Goal: Check status: Check status

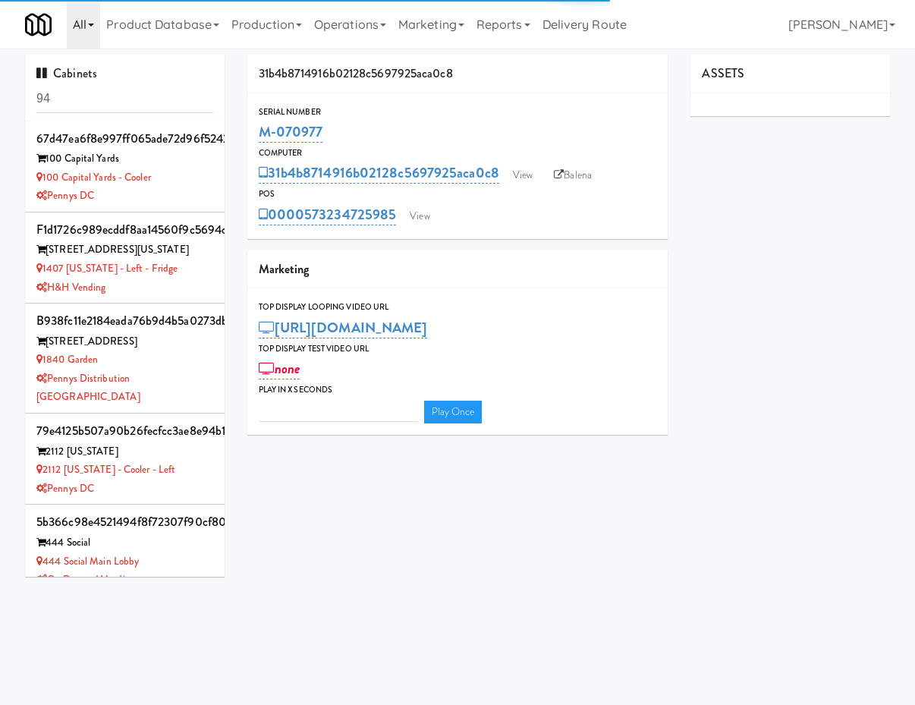
type input "3"
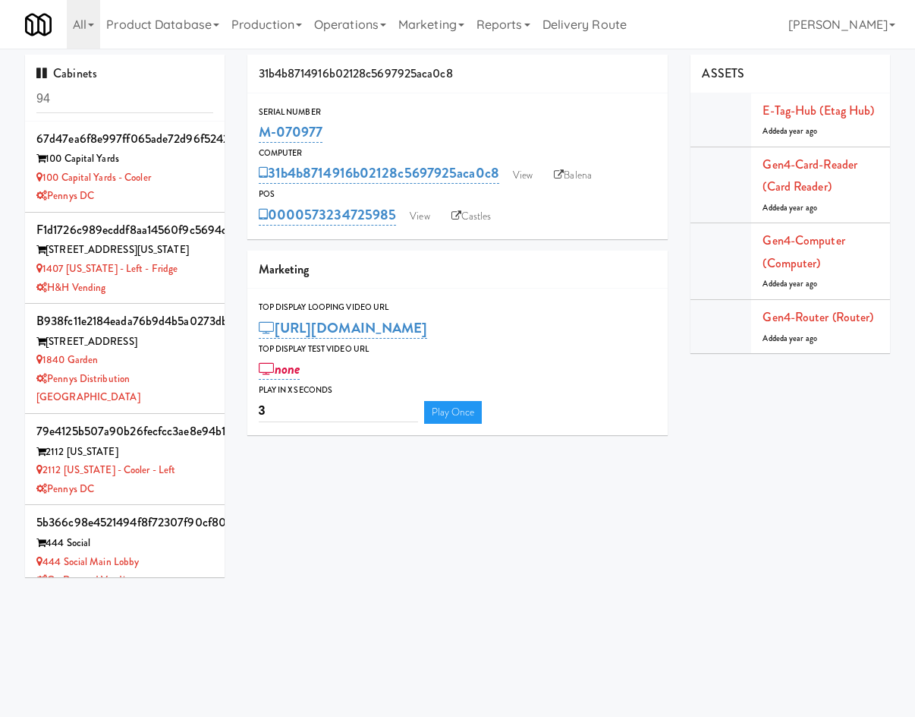
click at [93, 116] on div "Cabinets 94" at bounding box center [125, 88] width 200 height 67
click at [92, 114] on div "Cabinets 94" at bounding box center [125, 88] width 200 height 67
click at [93, 104] on input "94" at bounding box center [124, 99] width 177 height 28
click at [95, 99] on input "94" at bounding box center [124, 99] width 177 height 28
click at [94, 100] on input "94" at bounding box center [124, 99] width 177 height 28
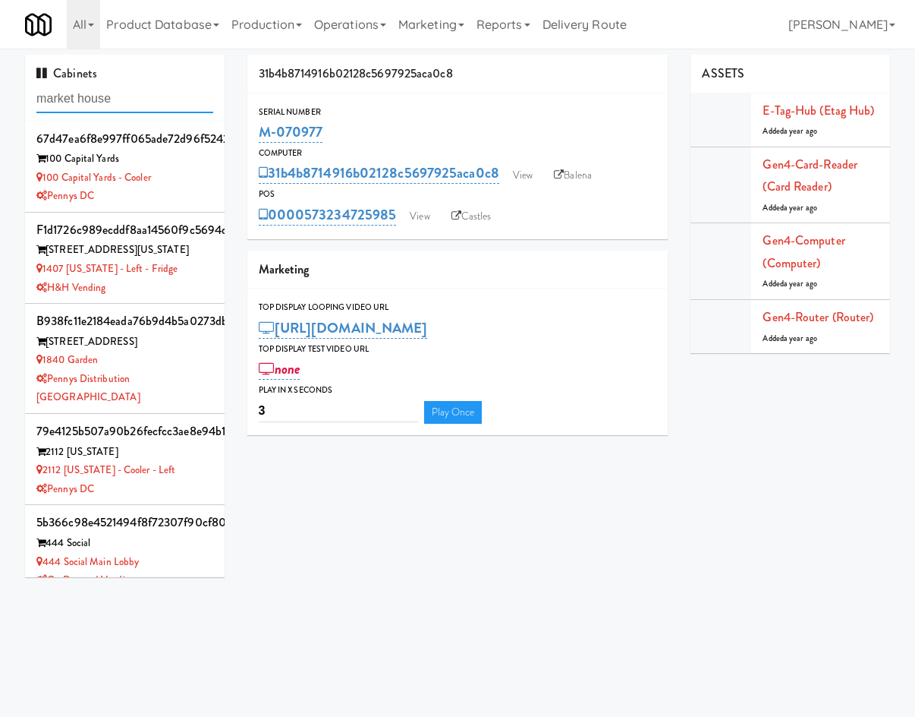
type input "market house"
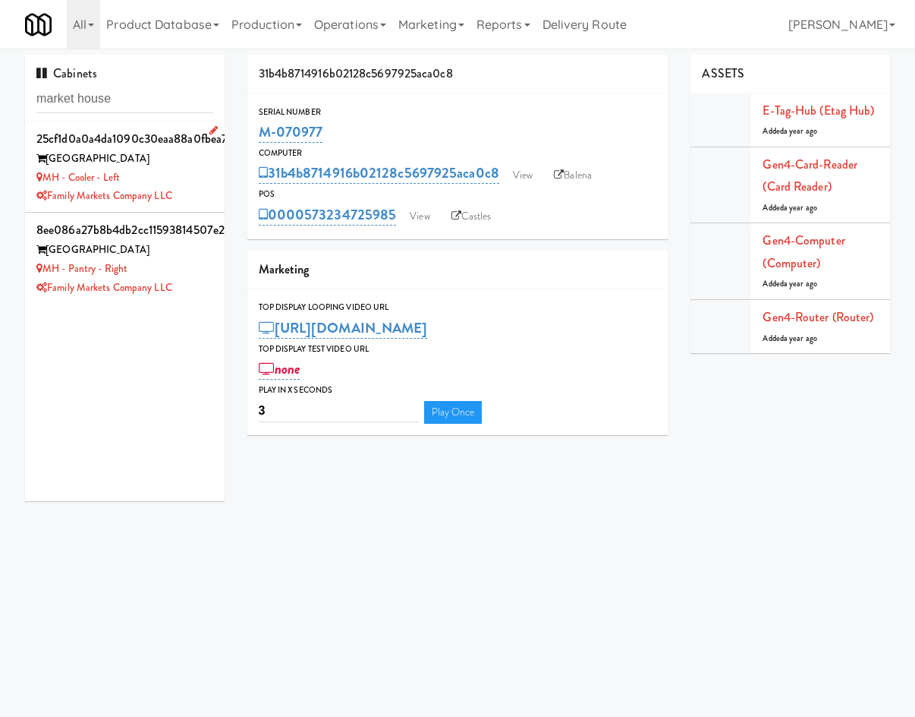
click at [150, 159] on div "[GEOGRAPHIC_DATA]" at bounding box center [124, 159] width 177 height 19
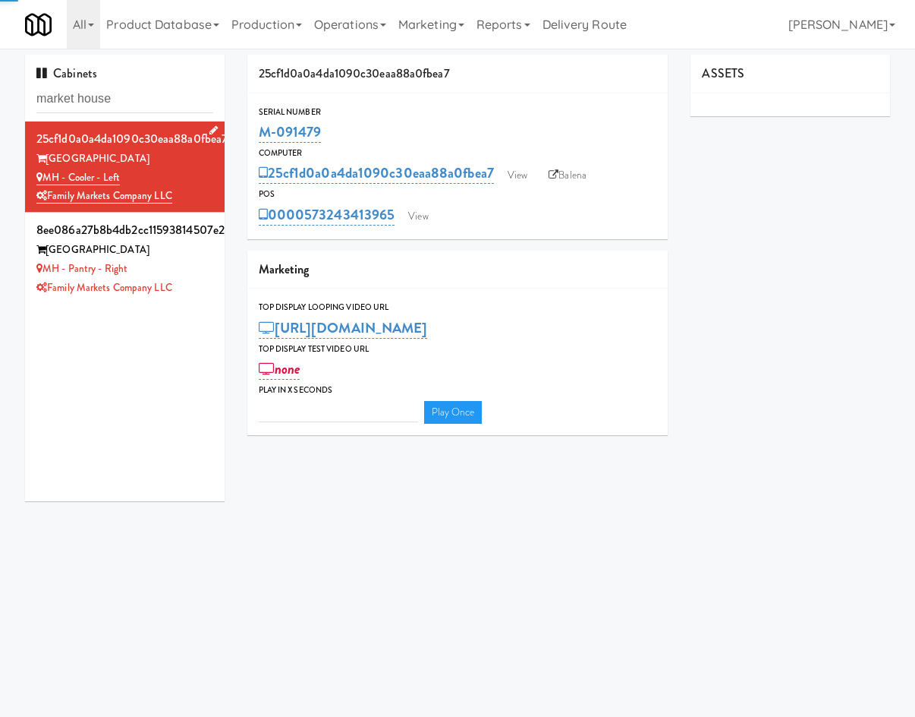
type input "3"
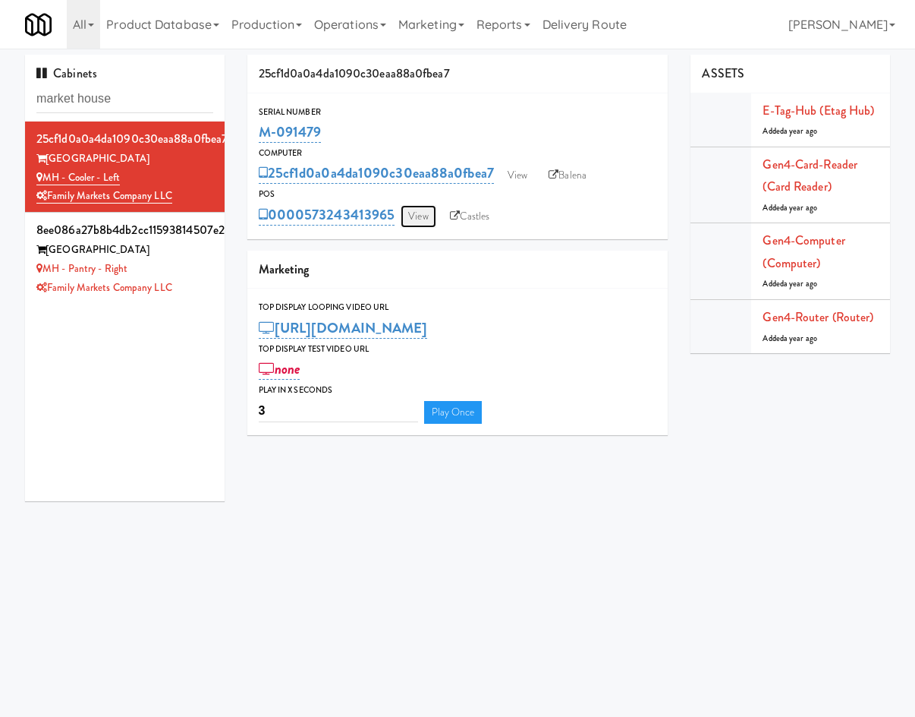
click at [430, 212] on link "View" at bounding box center [418, 216] width 35 height 23
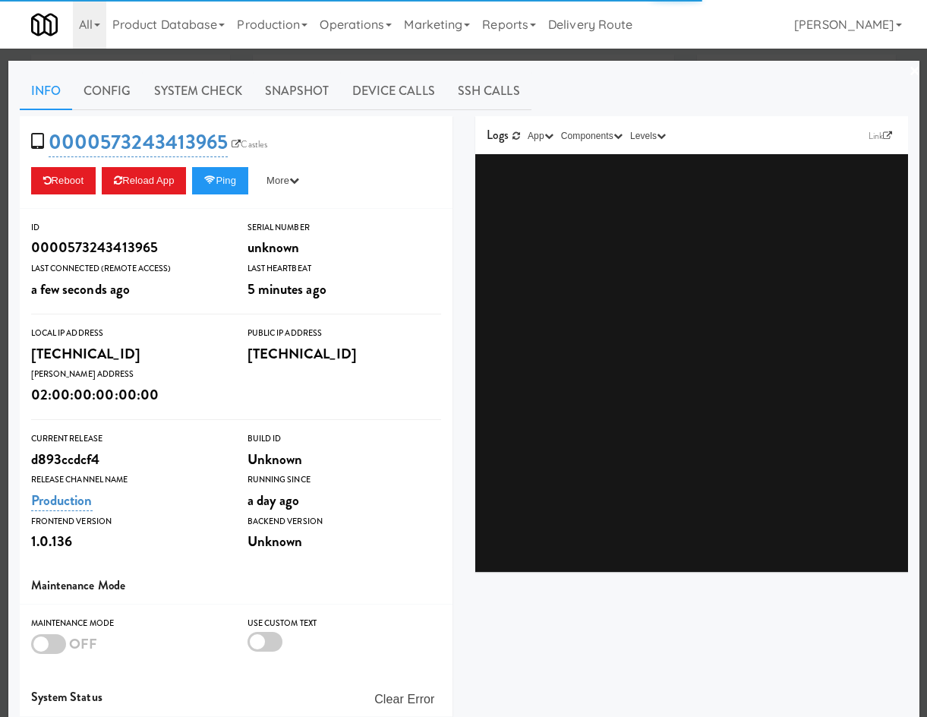
drag, startPoint x: 239, startPoint y: 94, endPoint x: 222, endPoint y: 111, distance: 23.6
click at [238, 95] on link "System Check" at bounding box center [198, 91] width 111 height 38
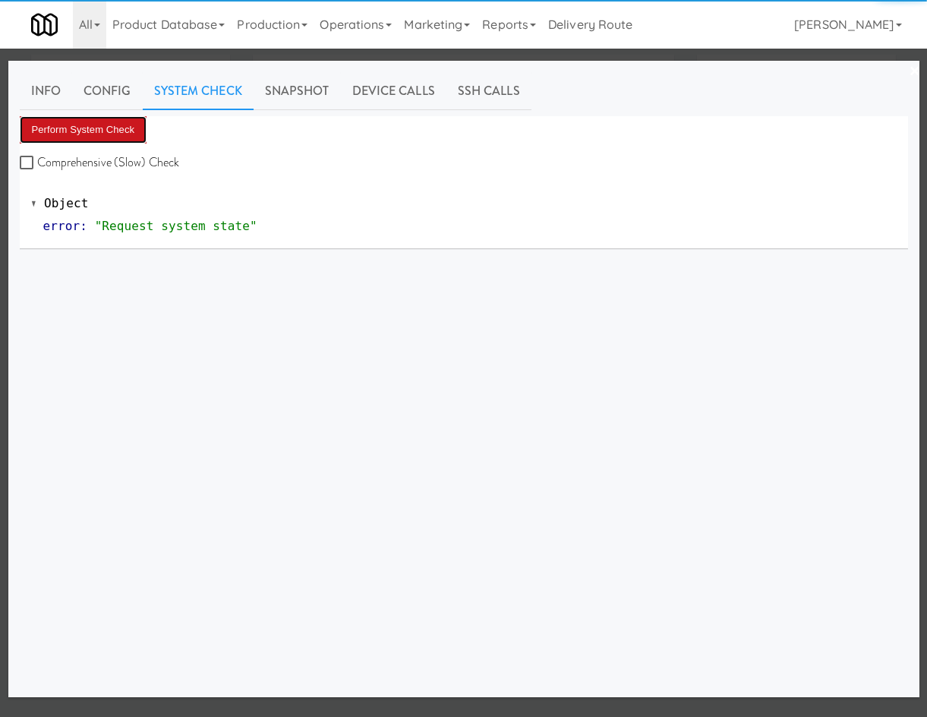
click at [97, 135] on button "Perform System Check" at bounding box center [84, 129] width 128 height 27
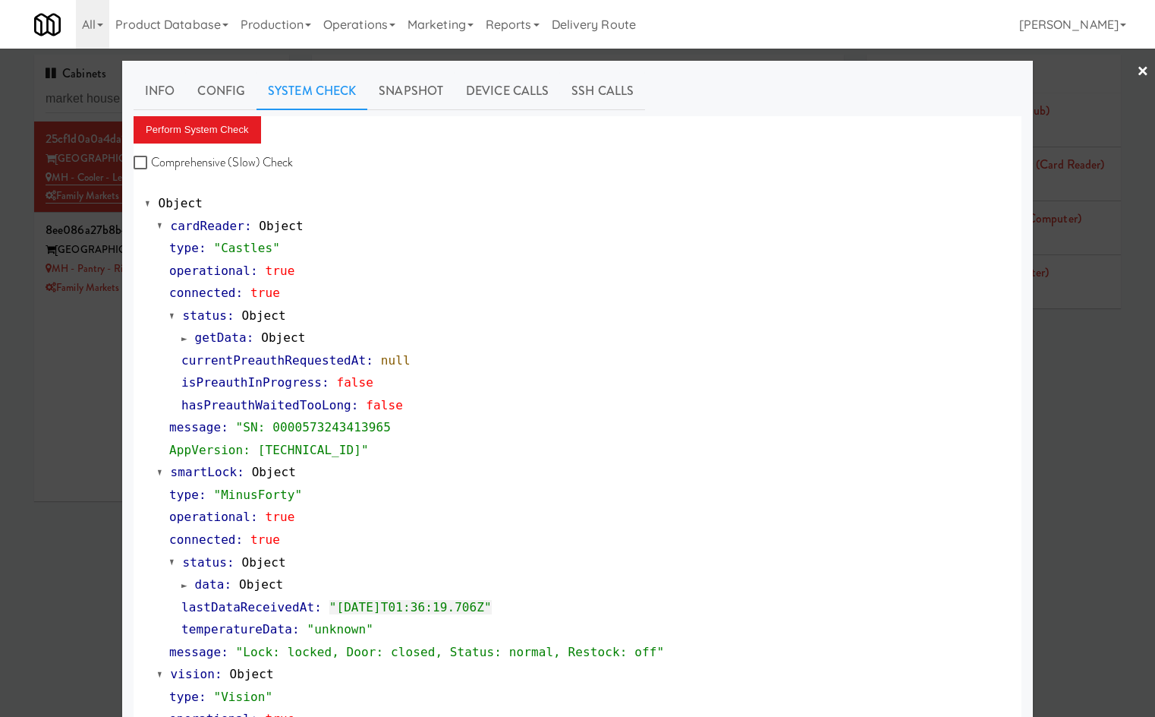
drag, startPoint x: 71, startPoint y: 514, endPoint x: 77, endPoint y: 484, distance: 30.2
click at [72, 506] on div at bounding box center [577, 358] width 1155 height 717
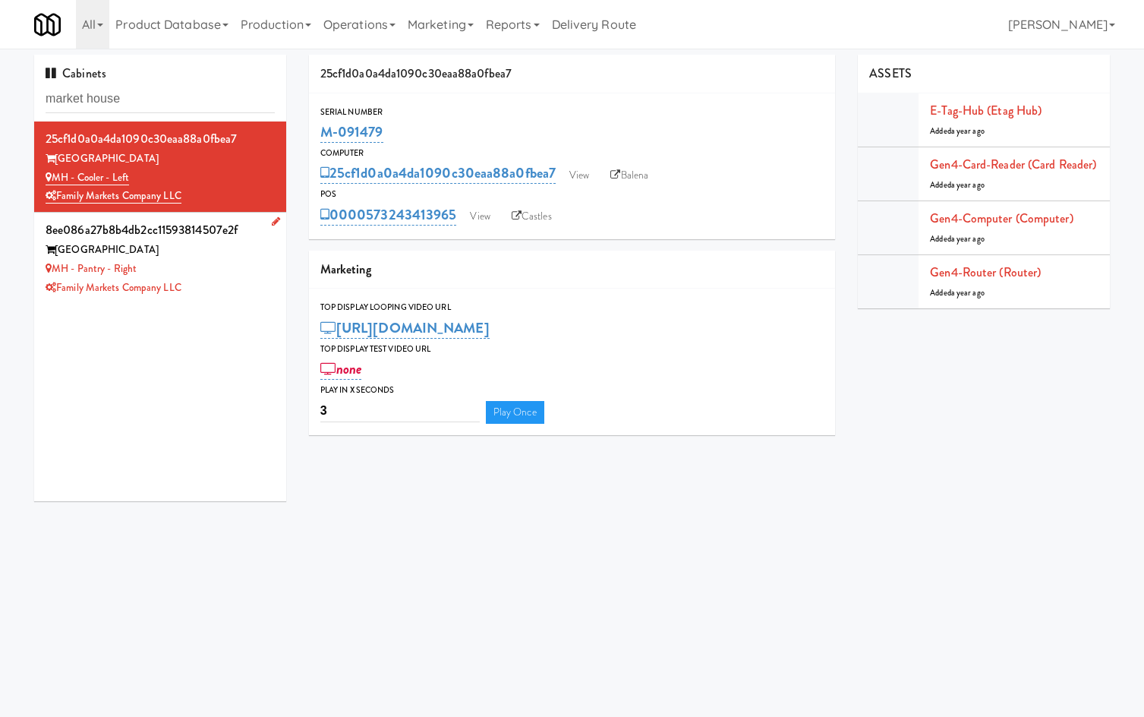
click at [204, 303] on li "8ee086a27b8b4db2cc11593814507e2f Market House MH - Pantry - Right Family Market…" at bounding box center [160, 258] width 252 height 90
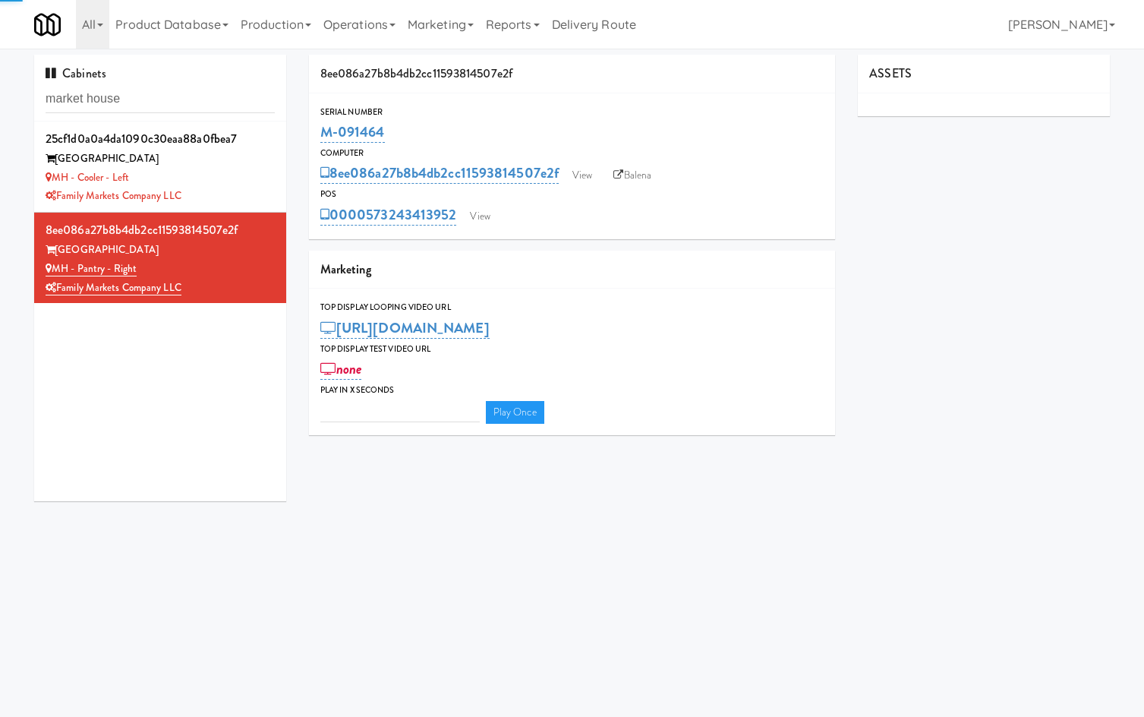
type input "3"
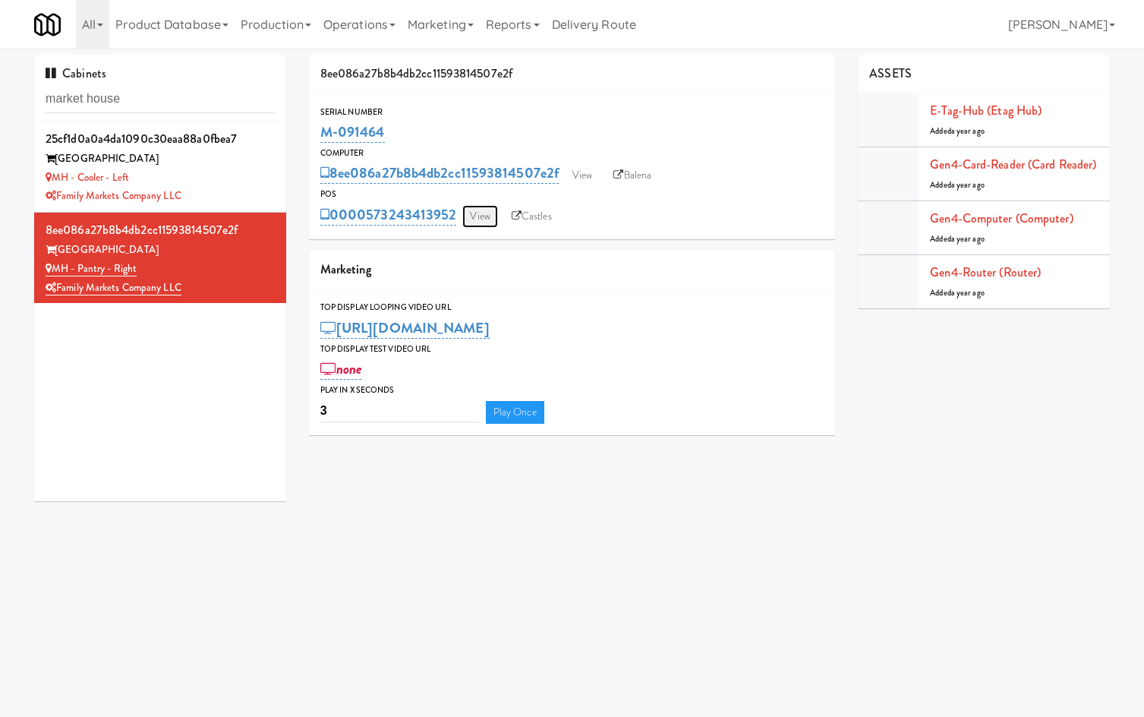
click at [483, 220] on link "View" at bounding box center [479, 216] width 35 height 23
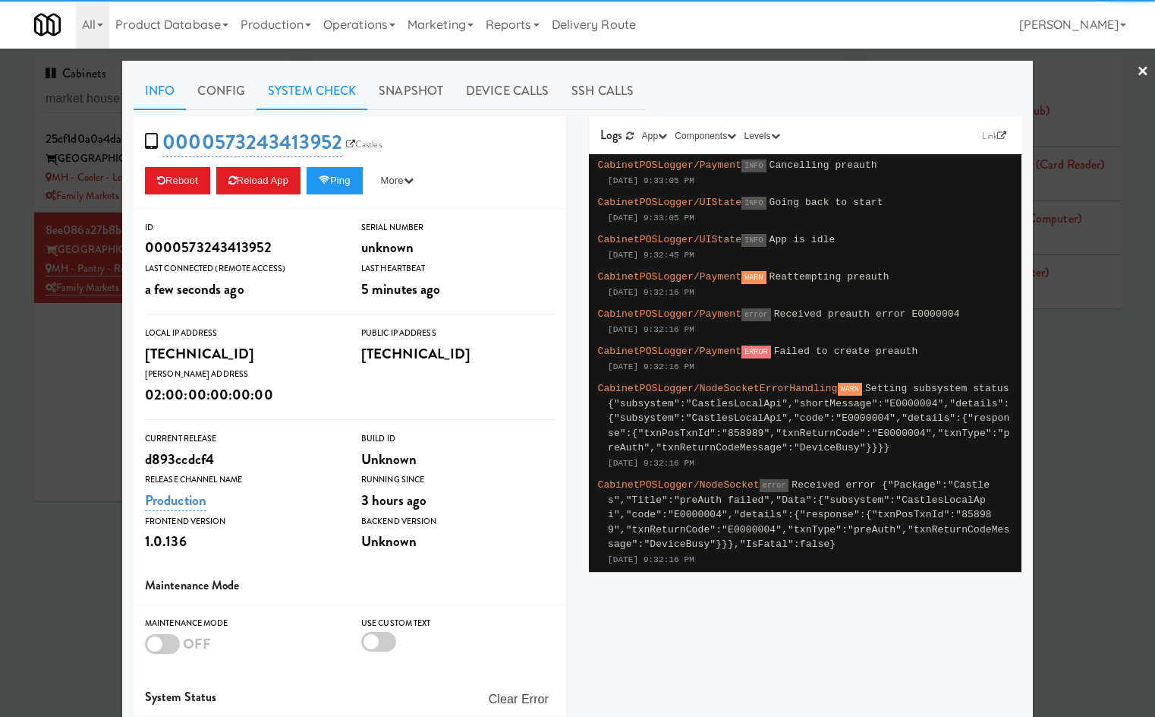
click at [341, 93] on link "System Check" at bounding box center [312, 91] width 111 height 38
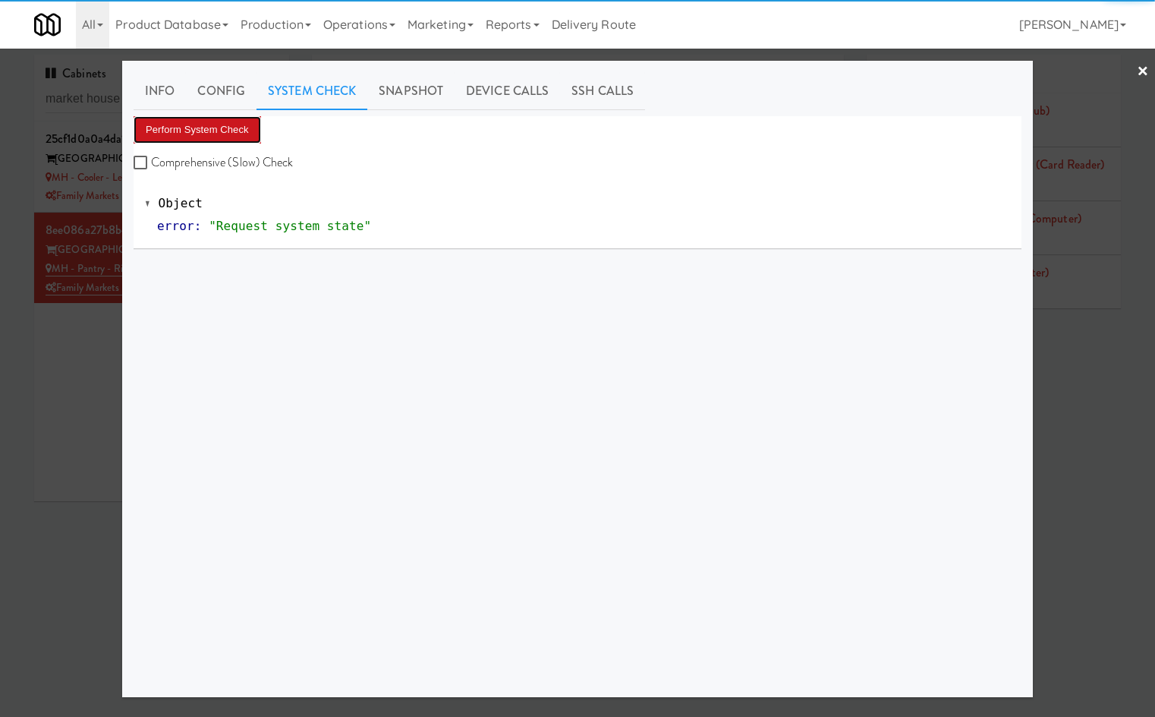
click at [196, 132] on button "Perform System Check" at bounding box center [198, 129] width 128 height 27
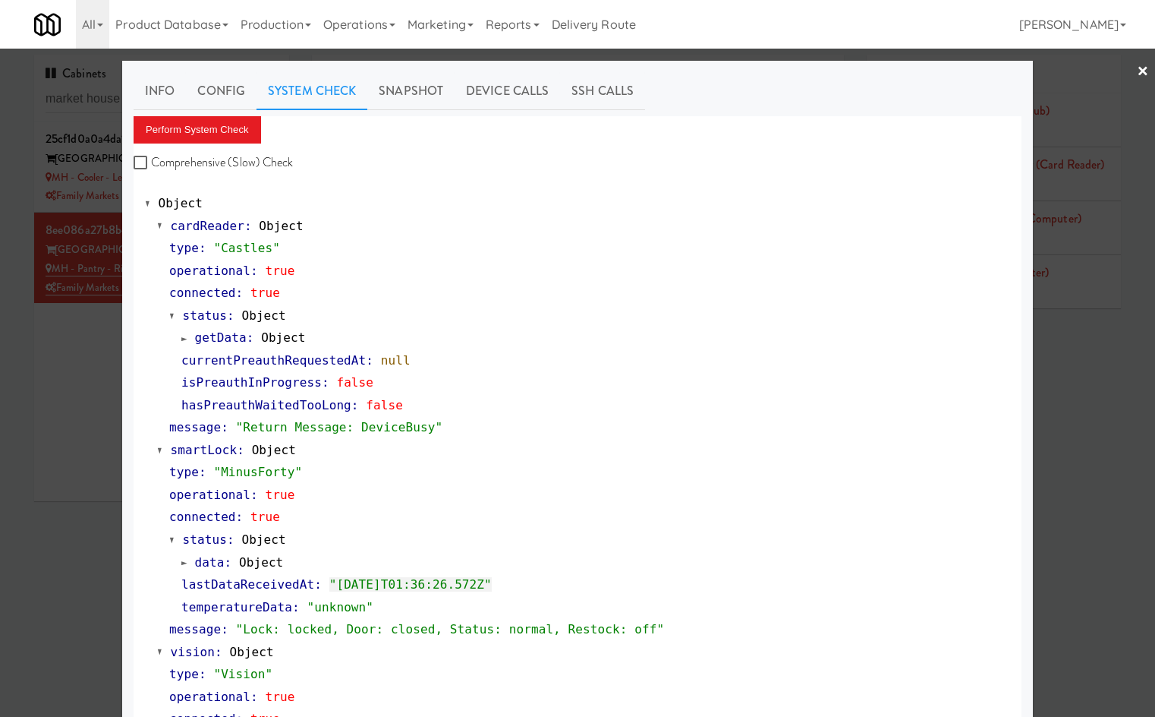
click at [75, 462] on div at bounding box center [577, 358] width 1155 height 717
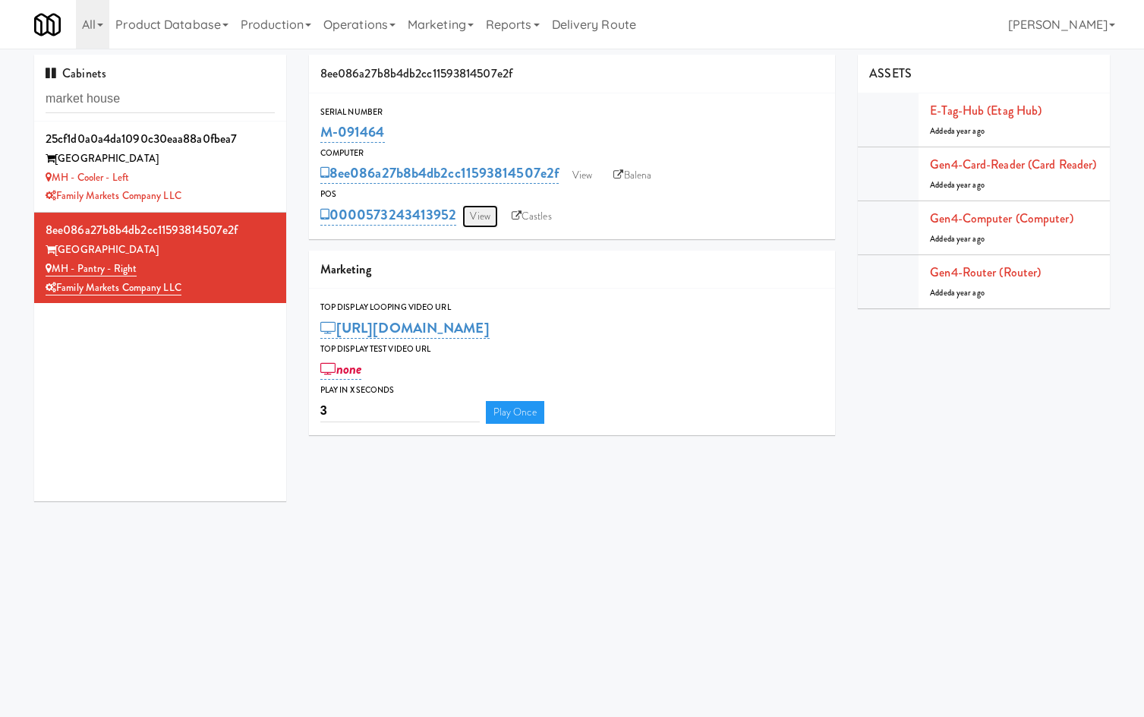
click at [480, 221] on link "View" at bounding box center [479, 216] width 35 height 23
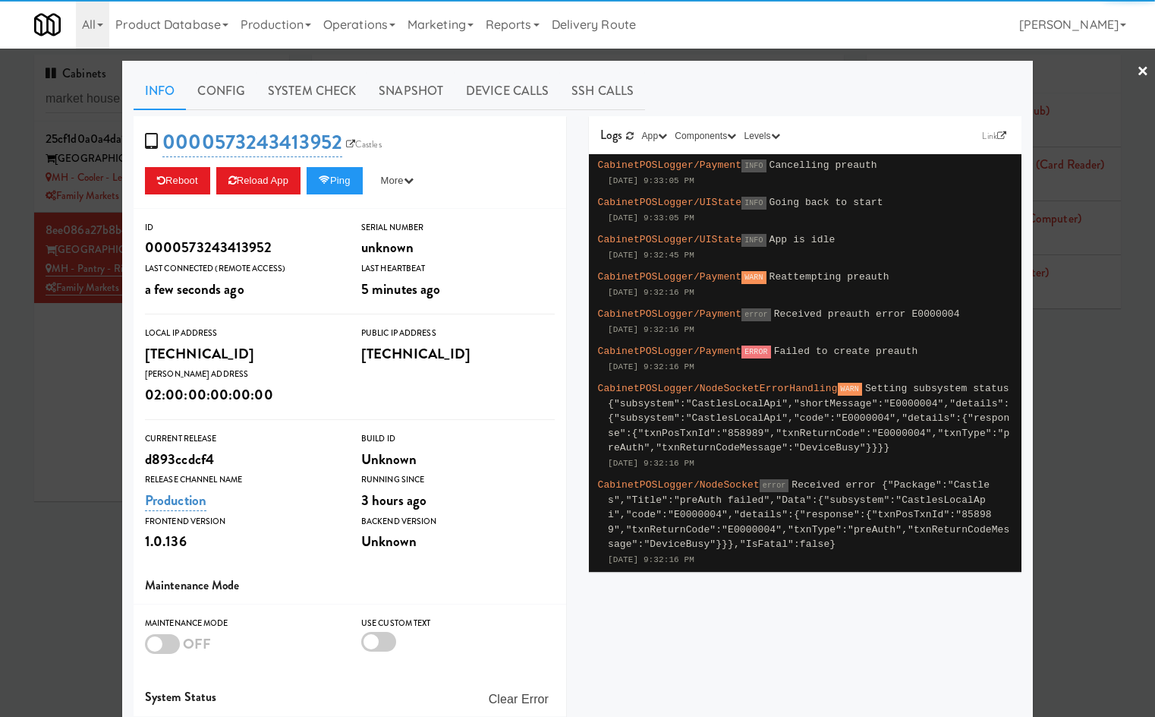
drag, startPoint x: 294, startPoint y: 68, endPoint x: 294, endPoint y: 77, distance: 9.1
click at [294, 69] on div "Info Config System Check Snapshot Device Calls SSH Calls 0000573243413952 Castl…" at bounding box center [577, 444] width 911 height 766
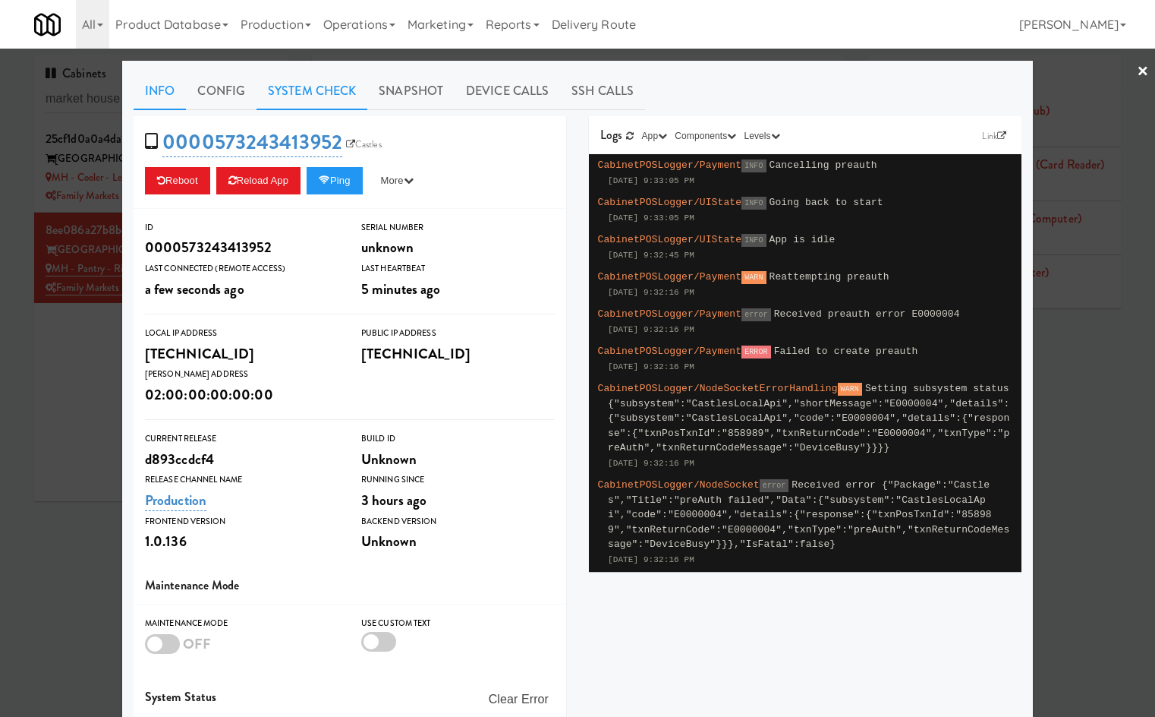
click at [293, 87] on link "System Check" at bounding box center [312, 91] width 111 height 38
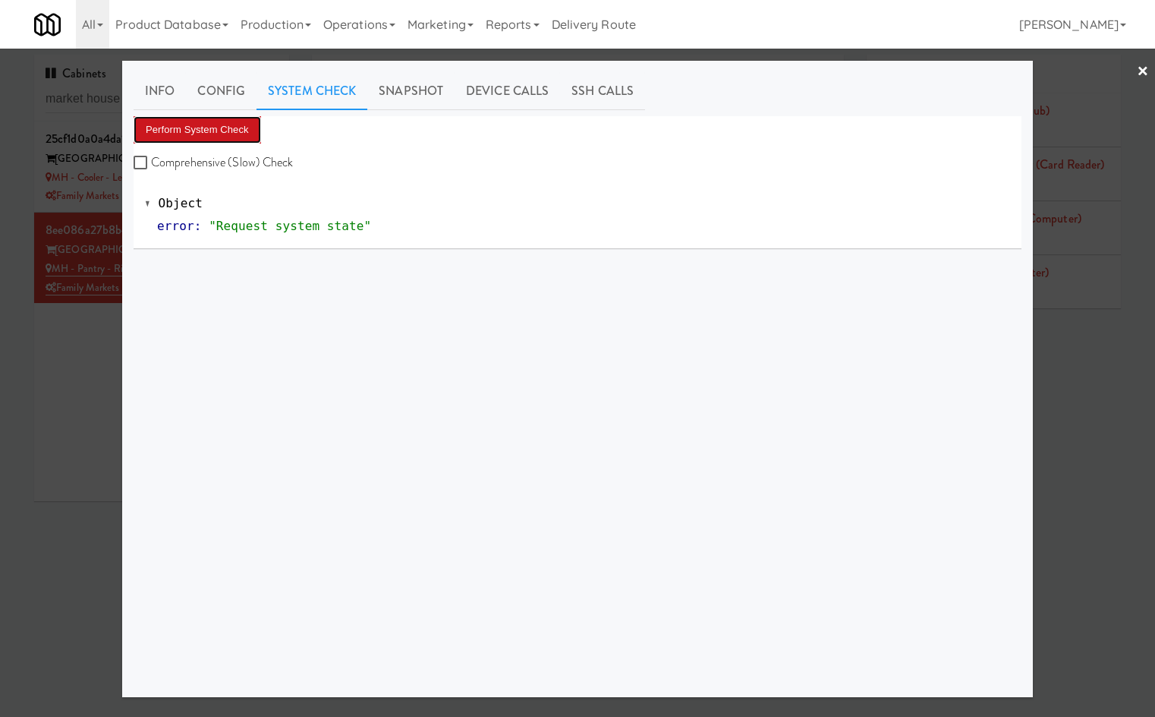
click at [196, 122] on button "Perform System Check" at bounding box center [198, 129] width 128 height 27
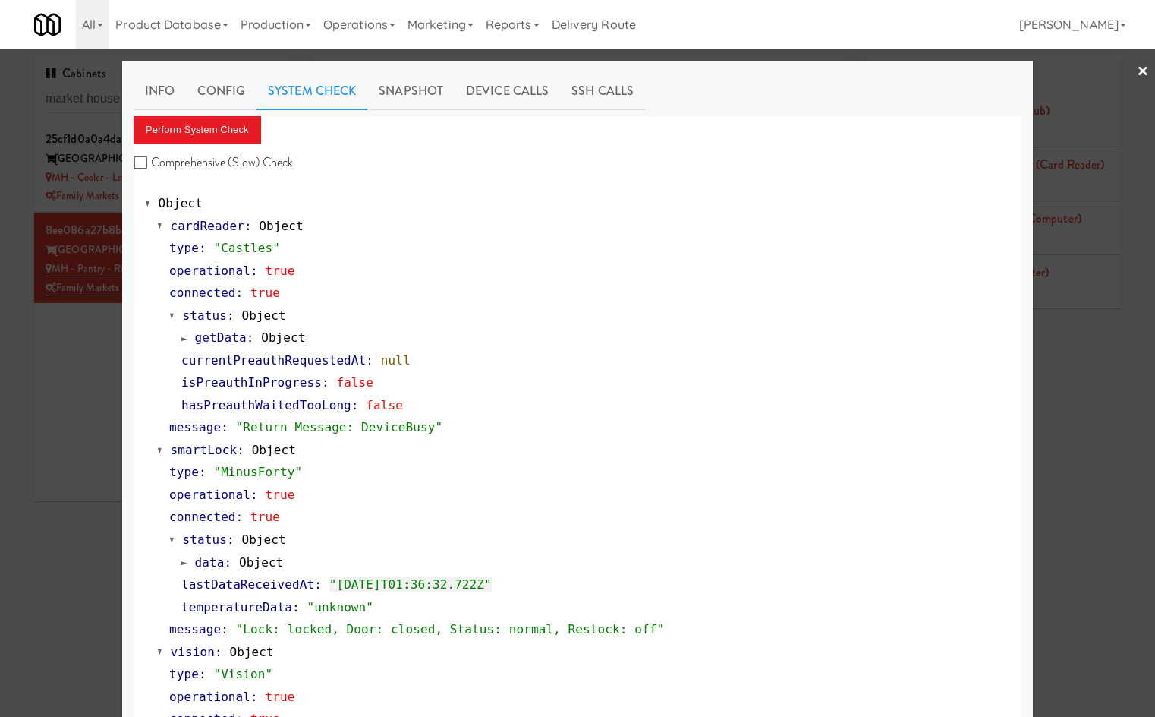
click at [54, 553] on div at bounding box center [577, 358] width 1155 height 717
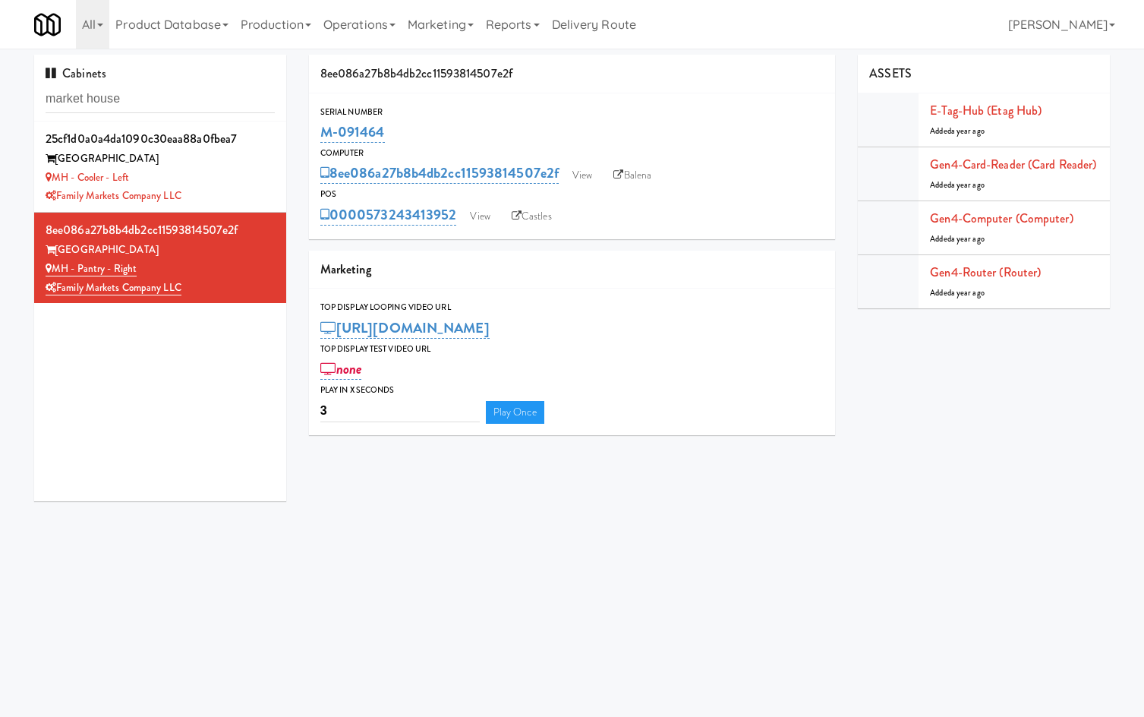
drag, startPoint x: 468, startPoint y: 202, endPoint x: 403, endPoint y: 195, distance: 64.9
click at [403, 195] on div "POS 0000573243413952 View Castles" at bounding box center [572, 207] width 527 height 41
drag, startPoint x: 367, startPoint y: 186, endPoint x: 374, endPoint y: 197, distance: 12.6
click at [369, 187] on div "POS" at bounding box center [572, 194] width 504 height 15
drag, startPoint x: 461, startPoint y: 193, endPoint x: 464, endPoint y: 205, distance: 12.5
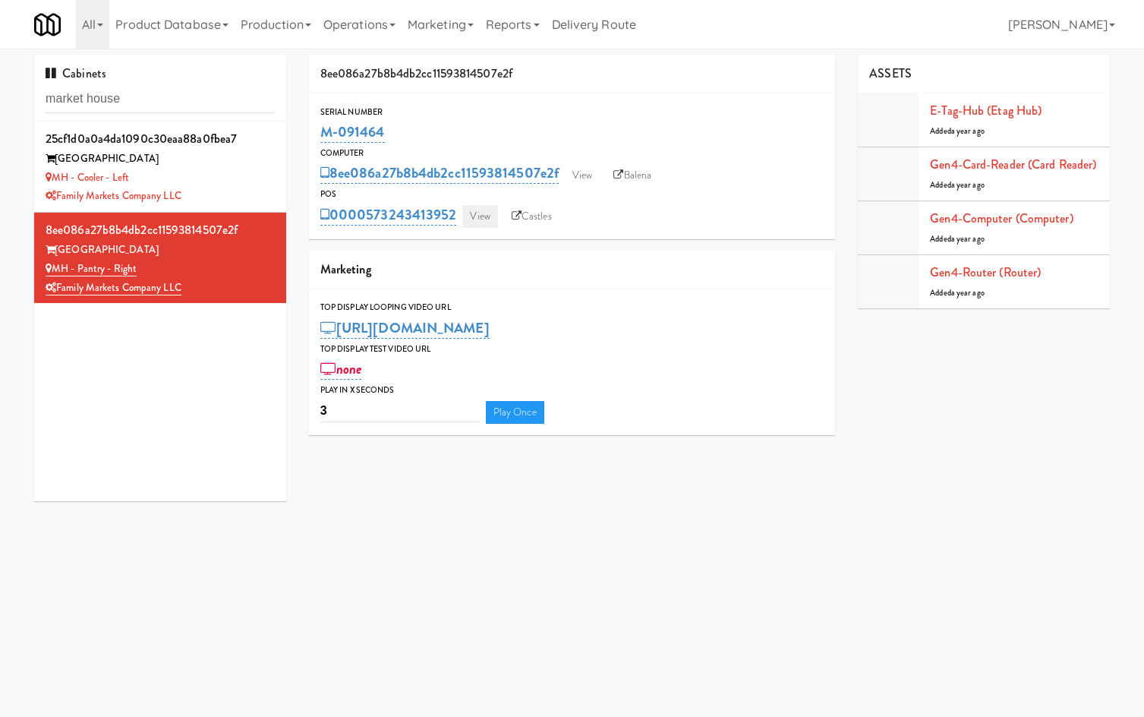
click at [462, 195] on div "POS" at bounding box center [572, 194] width 504 height 15
copy div "0000573243413952"
click at [485, 216] on link "View" at bounding box center [479, 216] width 35 height 23
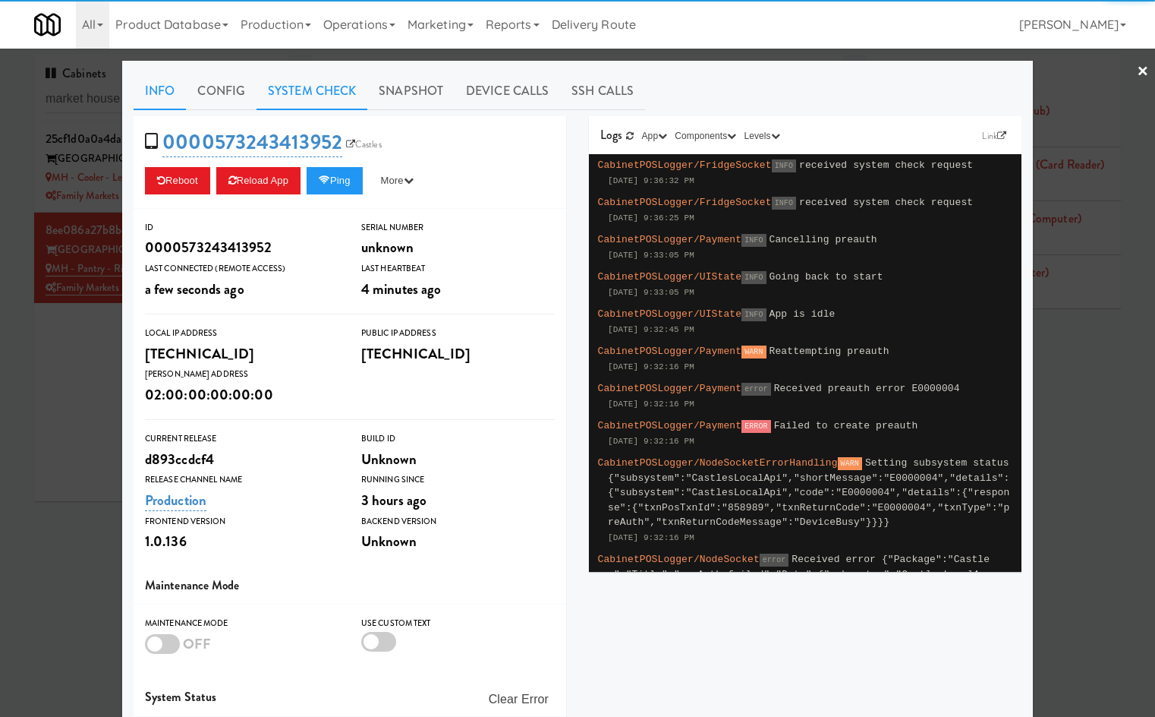
click at [301, 93] on link "System Check" at bounding box center [312, 91] width 111 height 38
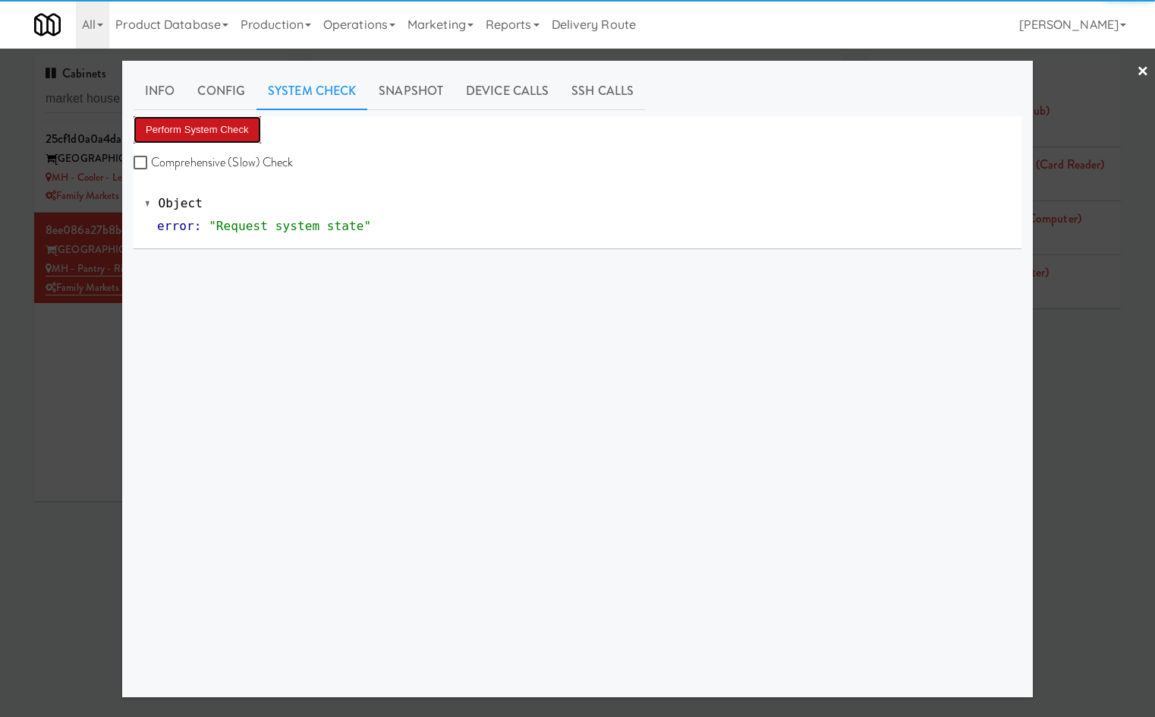
click at [215, 131] on button "Perform System Check" at bounding box center [198, 129] width 128 height 27
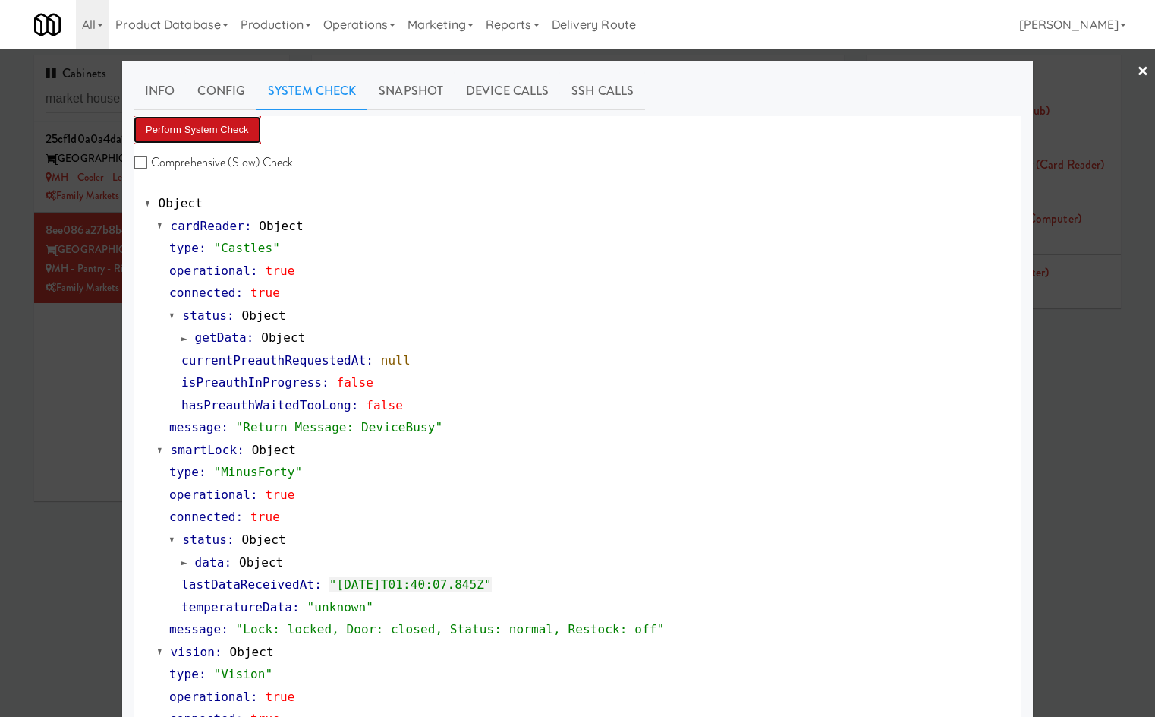
click at [213, 136] on button "Perform System Check" at bounding box center [198, 129] width 128 height 27
click at [47, 461] on div at bounding box center [577, 358] width 1155 height 717
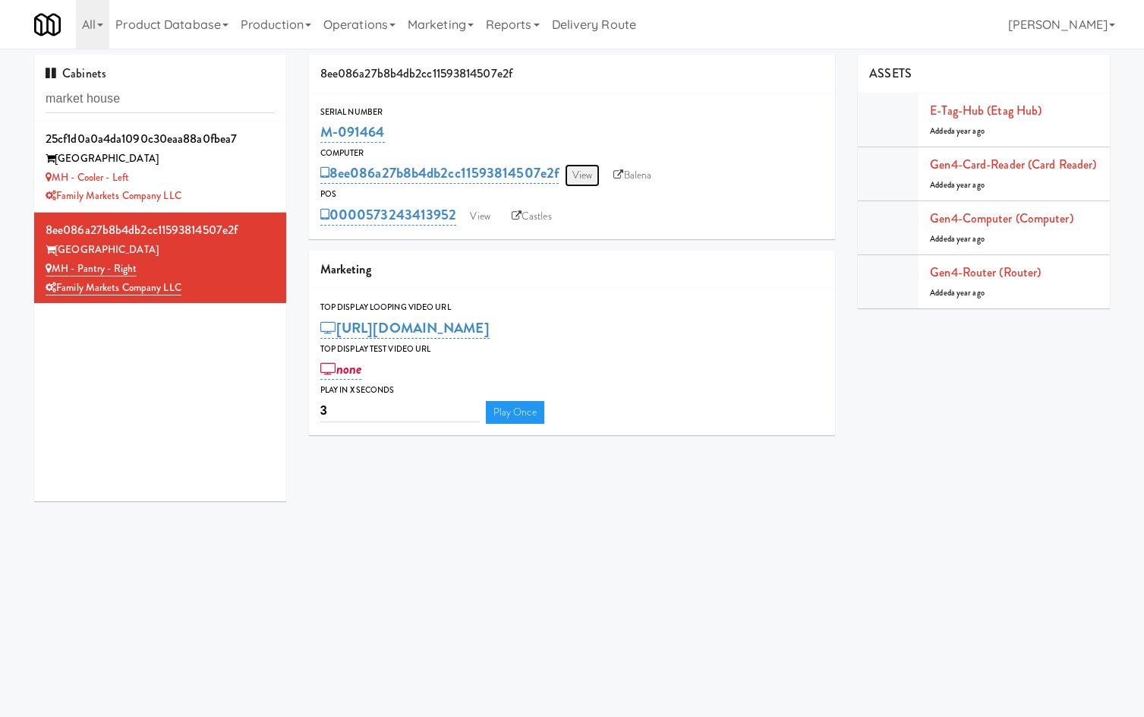
click at [581, 170] on link "View" at bounding box center [582, 175] width 35 height 23
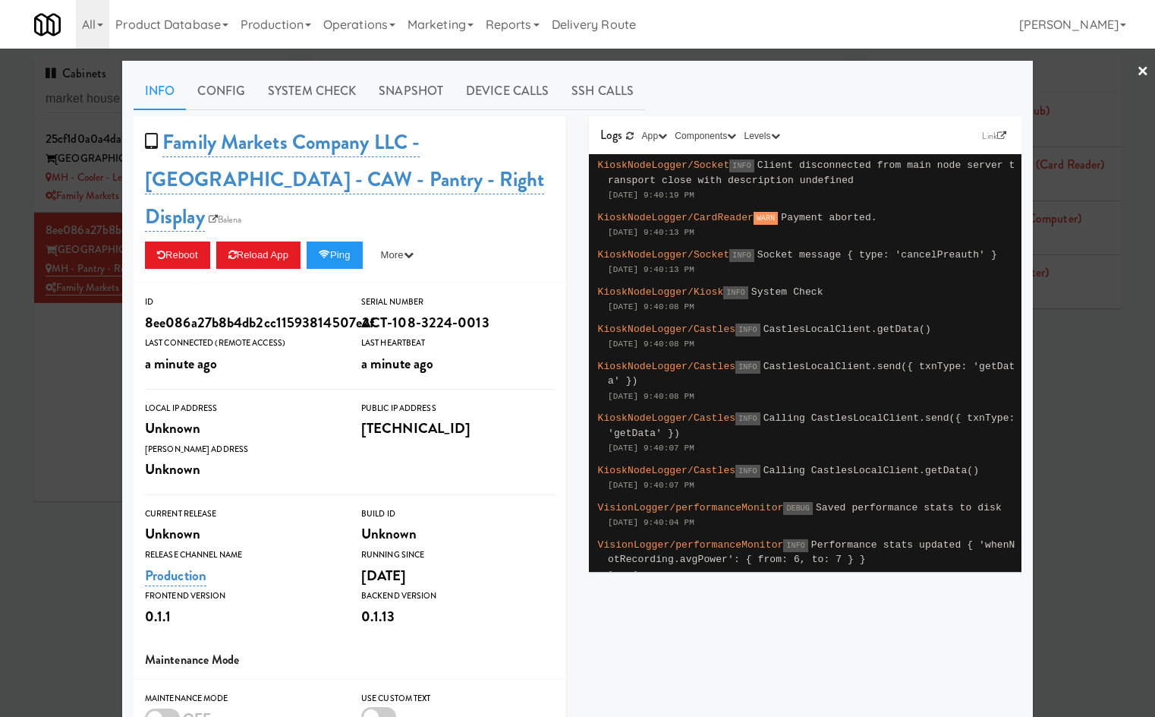
click at [397, 202] on div "Family Markets Company LLC - [GEOGRAPHIC_DATA] - CAW - Pantry - Right Display B…" at bounding box center [350, 200] width 433 height 168
drag, startPoint x: 31, startPoint y: 493, endPoint x: 35, endPoint y: 473, distance: 20.8
click at [28, 481] on div at bounding box center [577, 358] width 1155 height 717
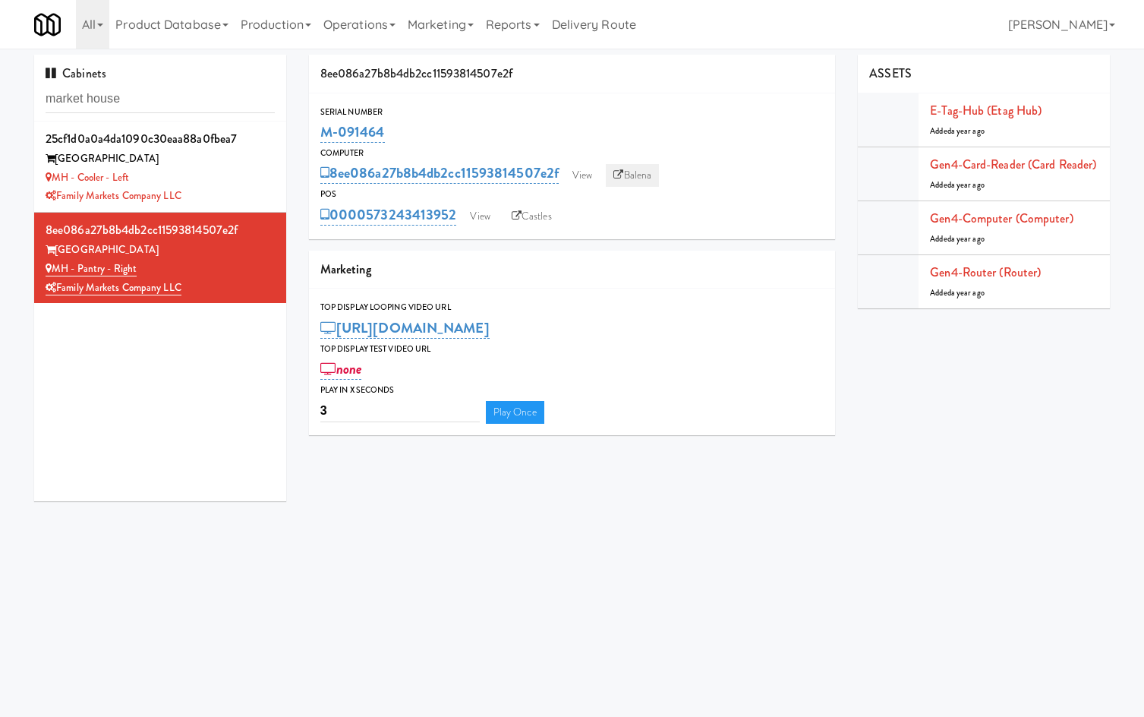
click at [641, 165] on link "Balena" at bounding box center [632, 175] width 53 height 23
click at [477, 212] on link "View" at bounding box center [479, 216] width 35 height 23
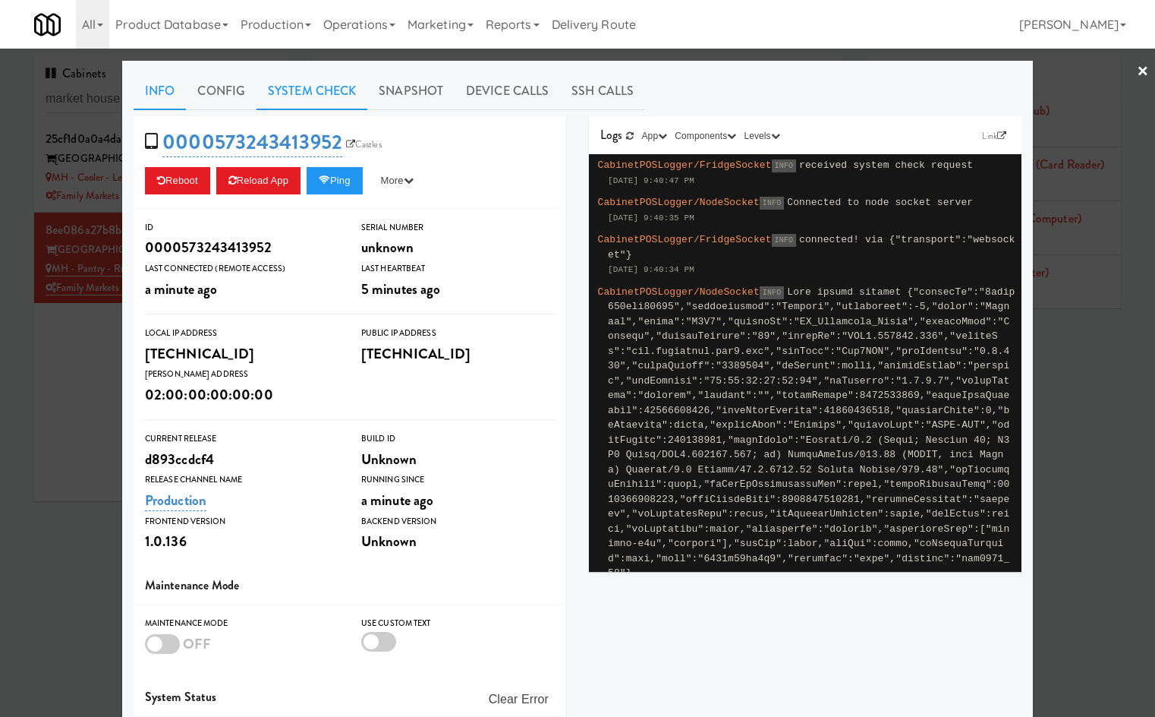
click at [313, 83] on link "System Check" at bounding box center [312, 91] width 111 height 38
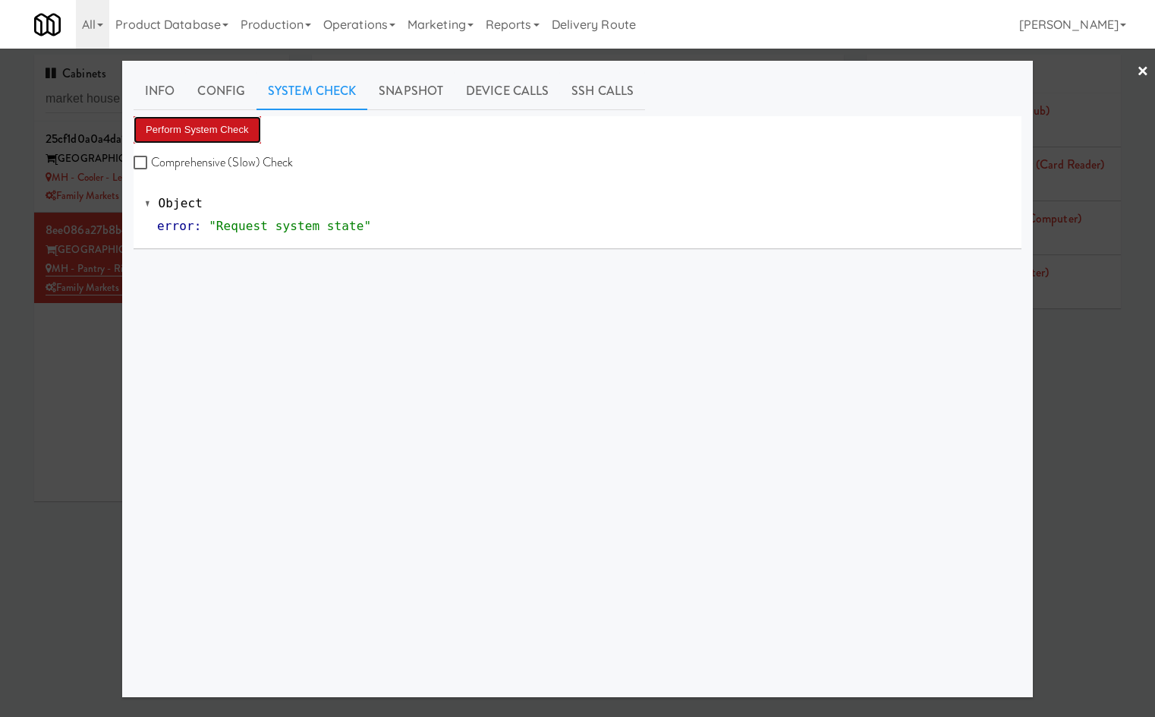
click at [202, 132] on button "Perform System Check" at bounding box center [198, 129] width 128 height 27
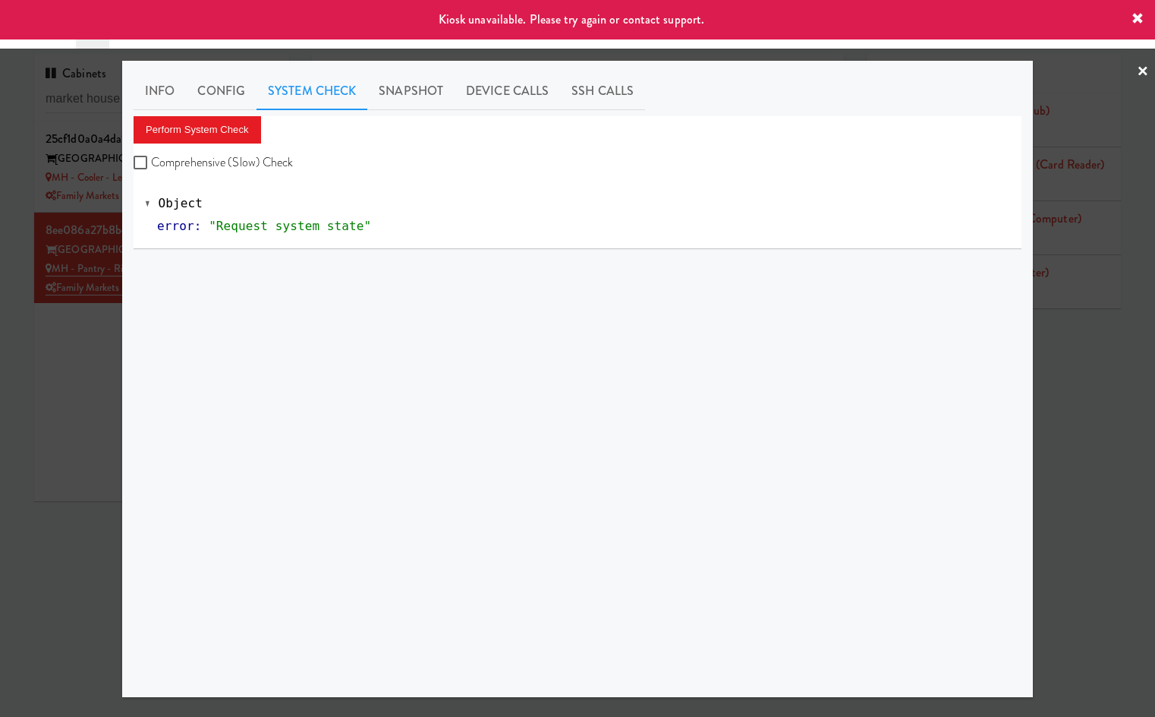
click at [83, 447] on div at bounding box center [577, 358] width 1155 height 717
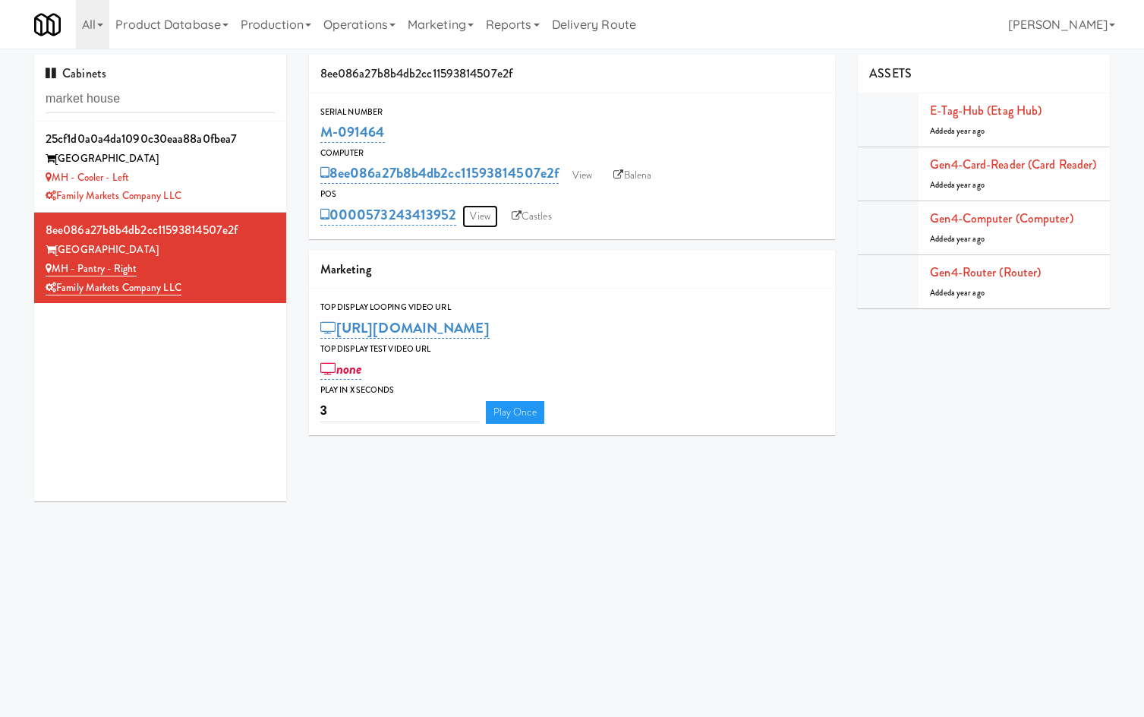
click at [465, 217] on link "View" at bounding box center [479, 216] width 35 height 23
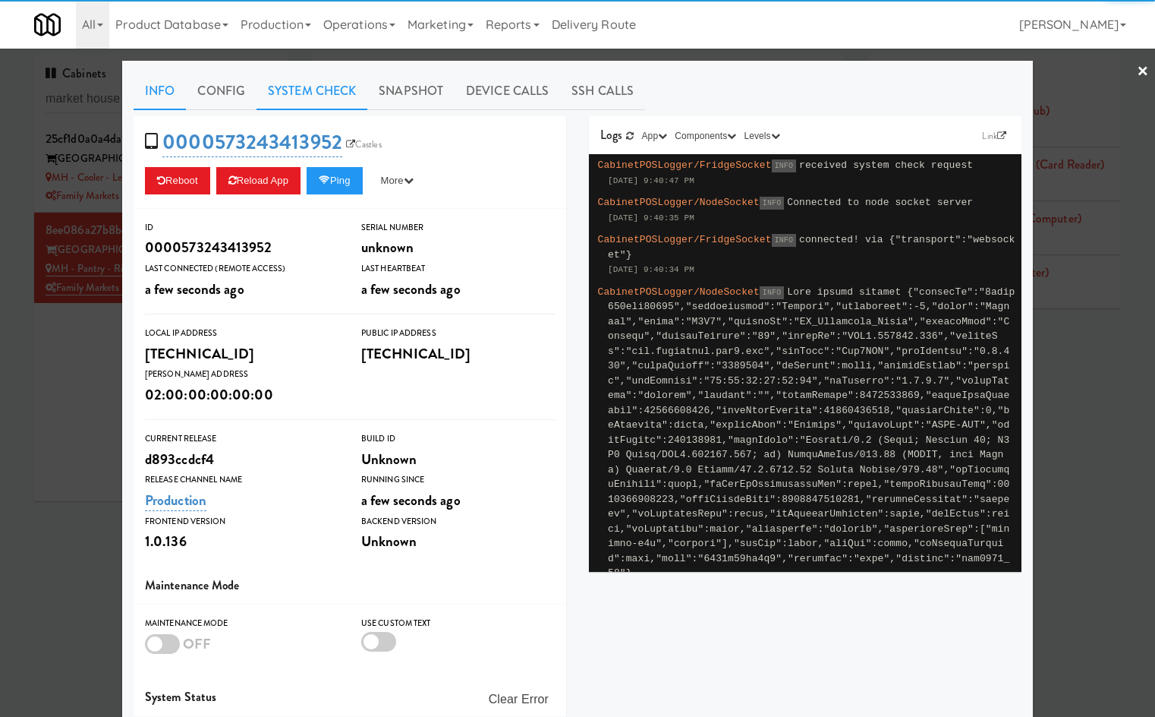
click at [267, 91] on link "System Check" at bounding box center [312, 91] width 111 height 38
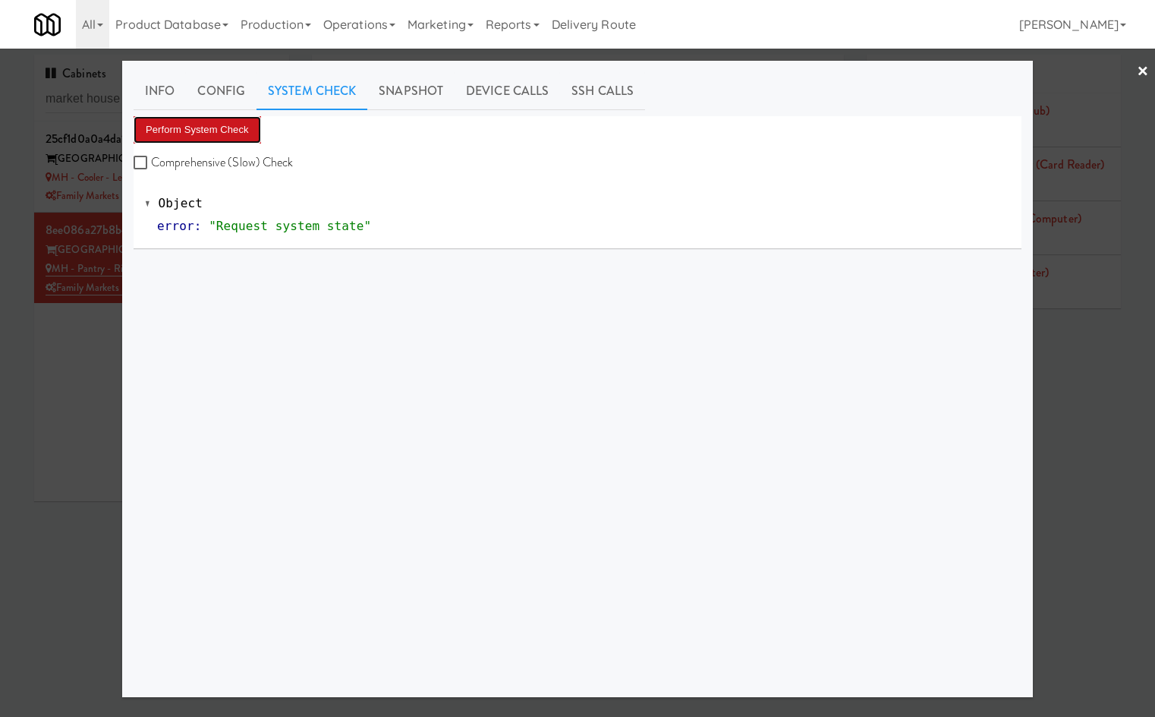
click at [219, 134] on button "Perform System Check" at bounding box center [198, 129] width 128 height 27
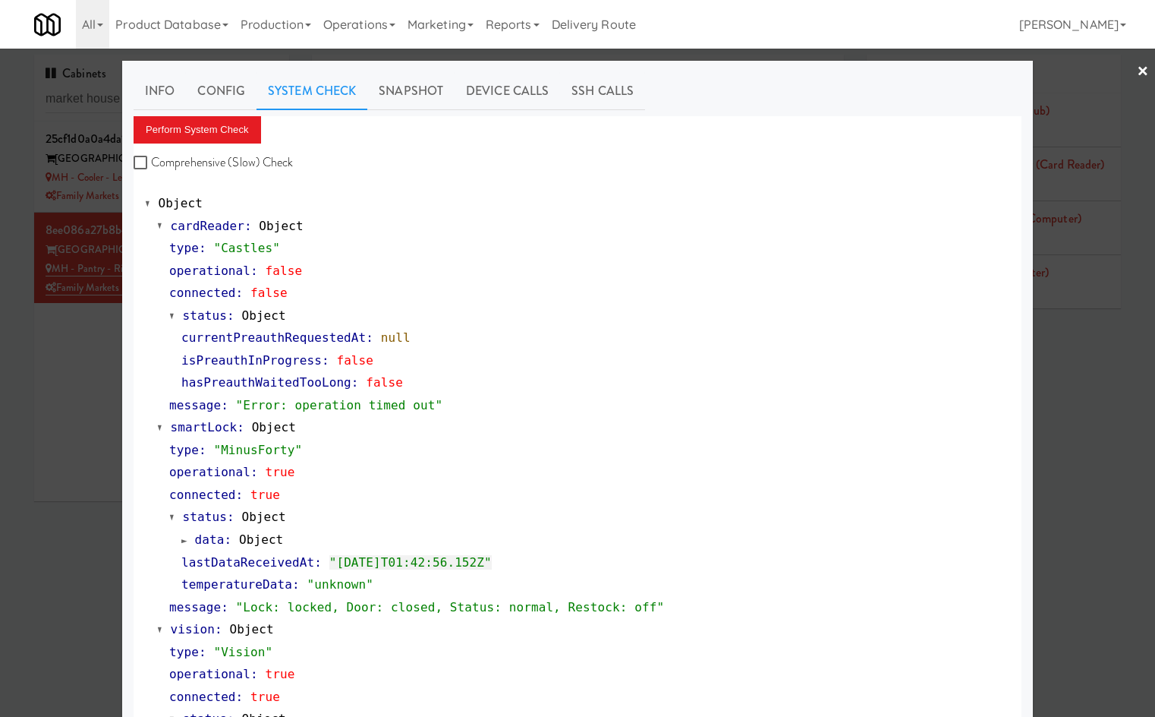
click at [67, 461] on div at bounding box center [577, 358] width 1155 height 717
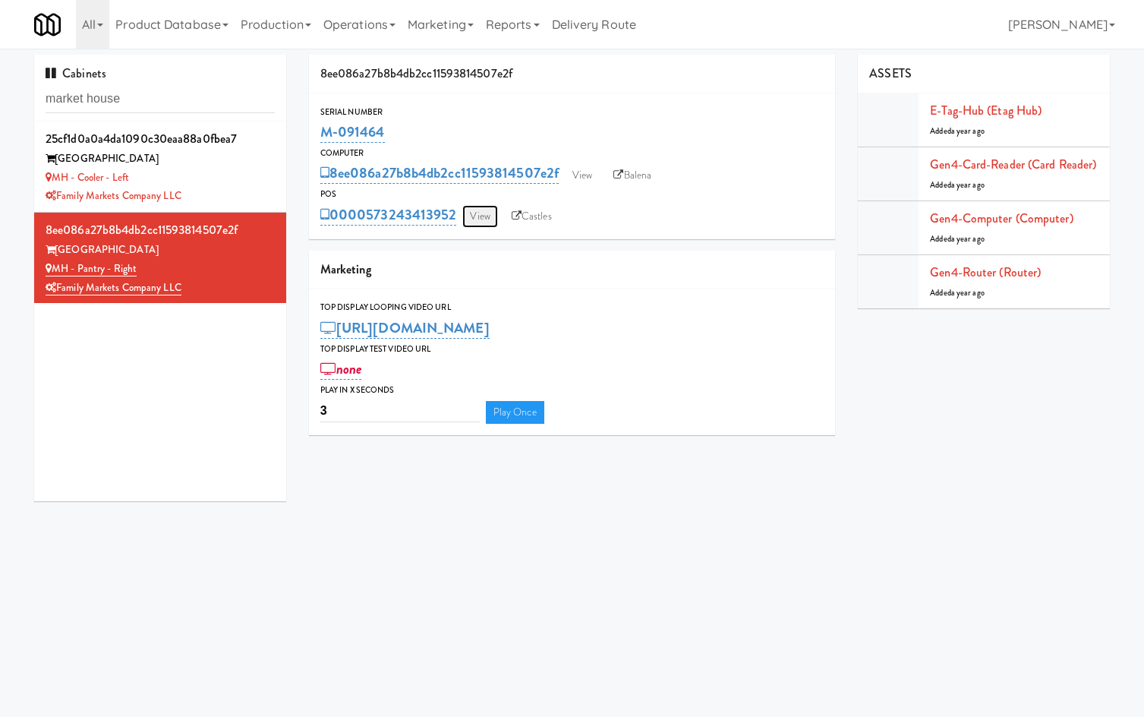
click at [482, 223] on link "View" at bounding box center [479, 216] width 35 height 23
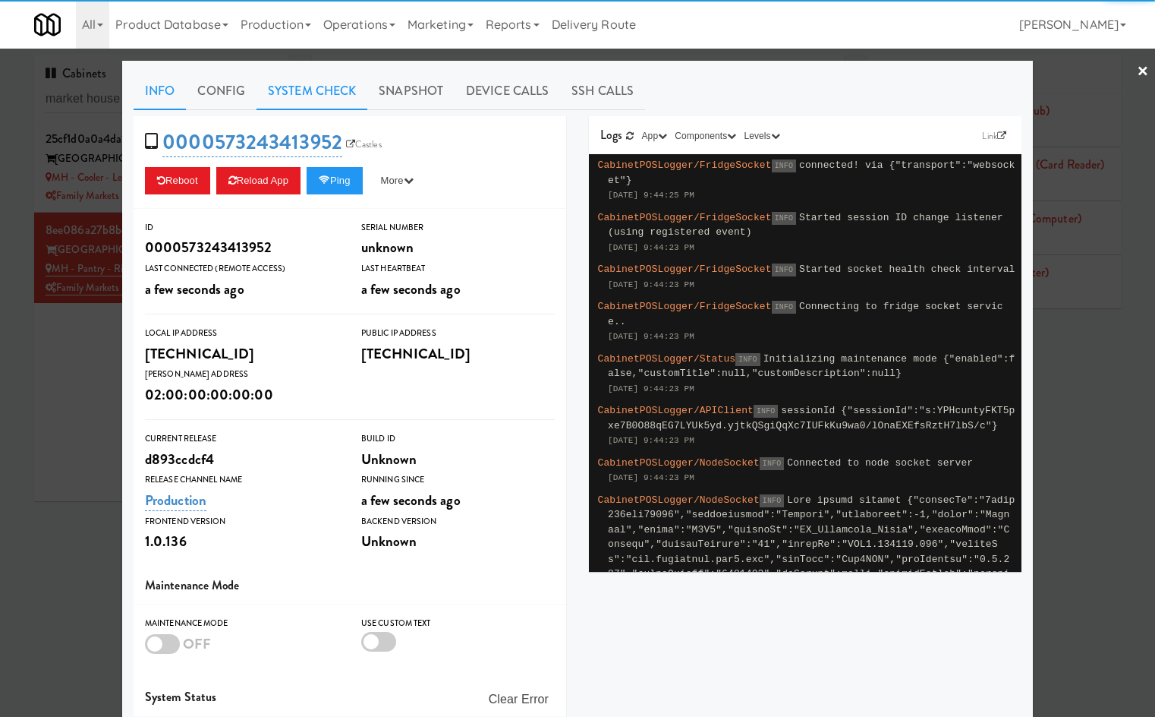
click at [269, 88] on link "System Check" at bounding box center [312, 91] width 111 height 38
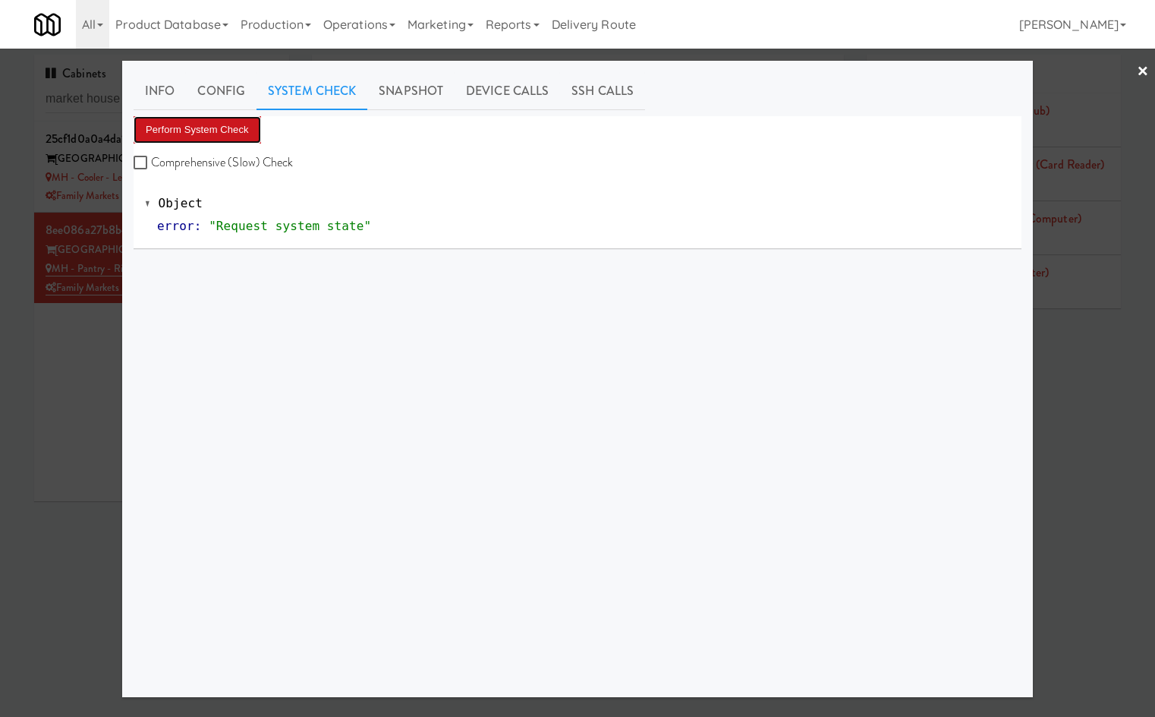
click at [239, 122] on button "Perform System Check" at bounding box center [198, 129] width 128 height 27
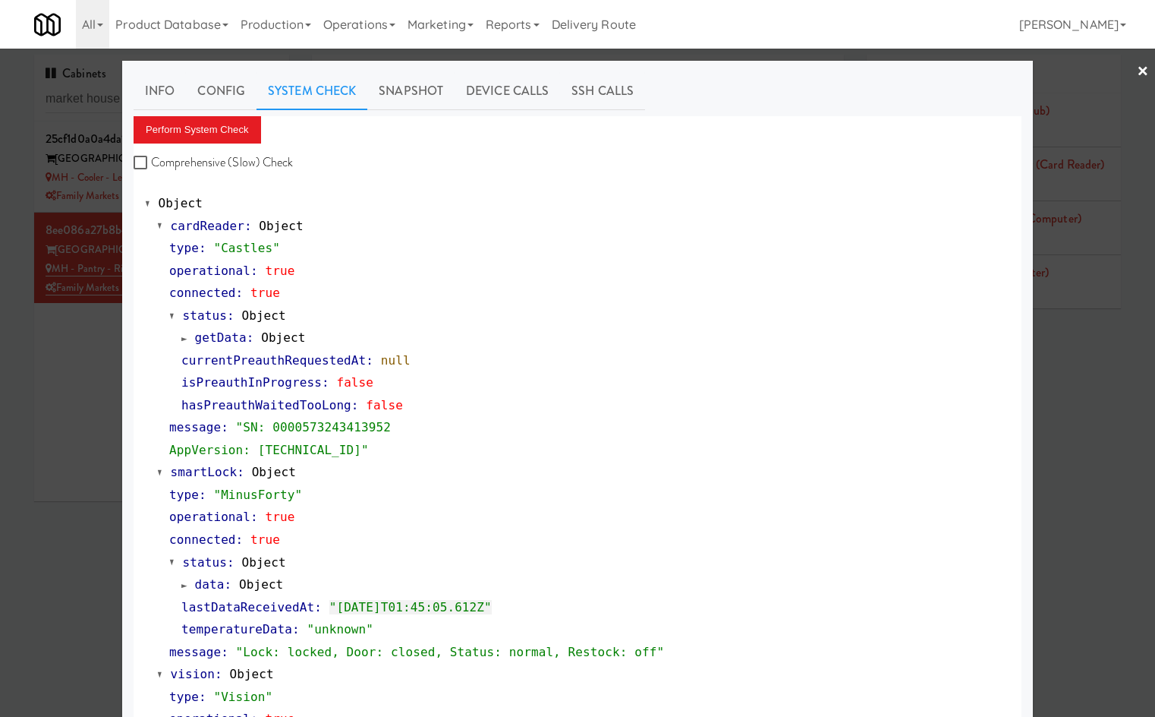
click at [77, 422] on div at bounding box center [577, 358] width 1155 height 717
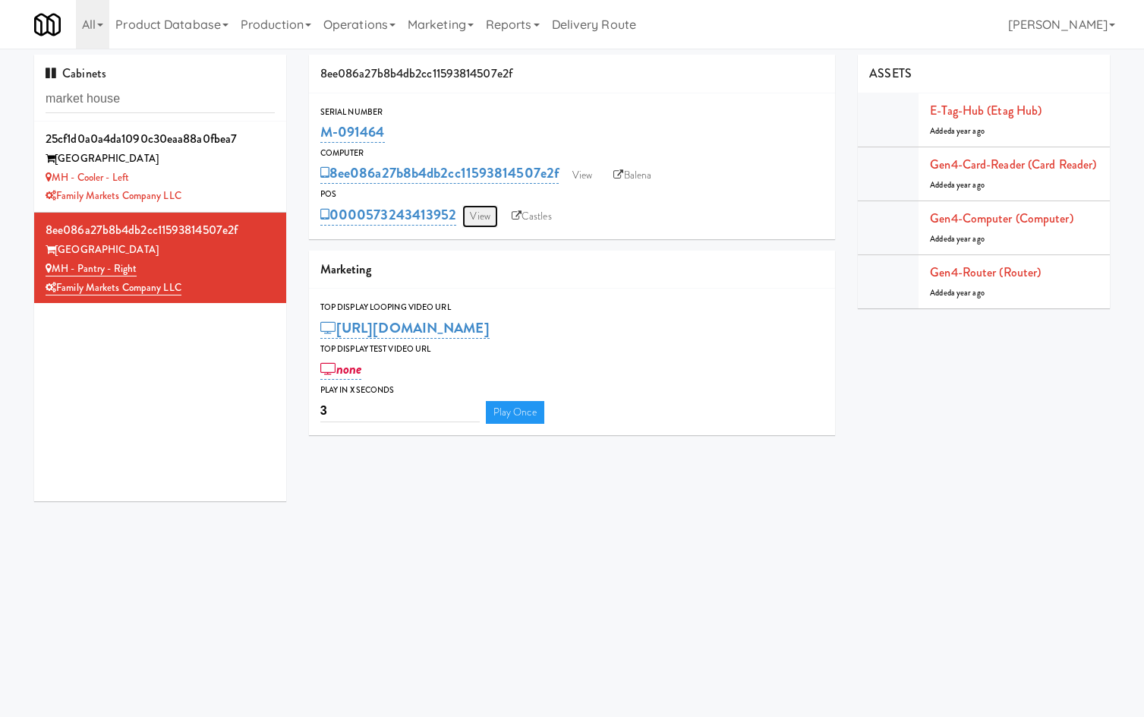
click at [474, 223] on link "View" at bounding box center [479, 216] width 35 height 23
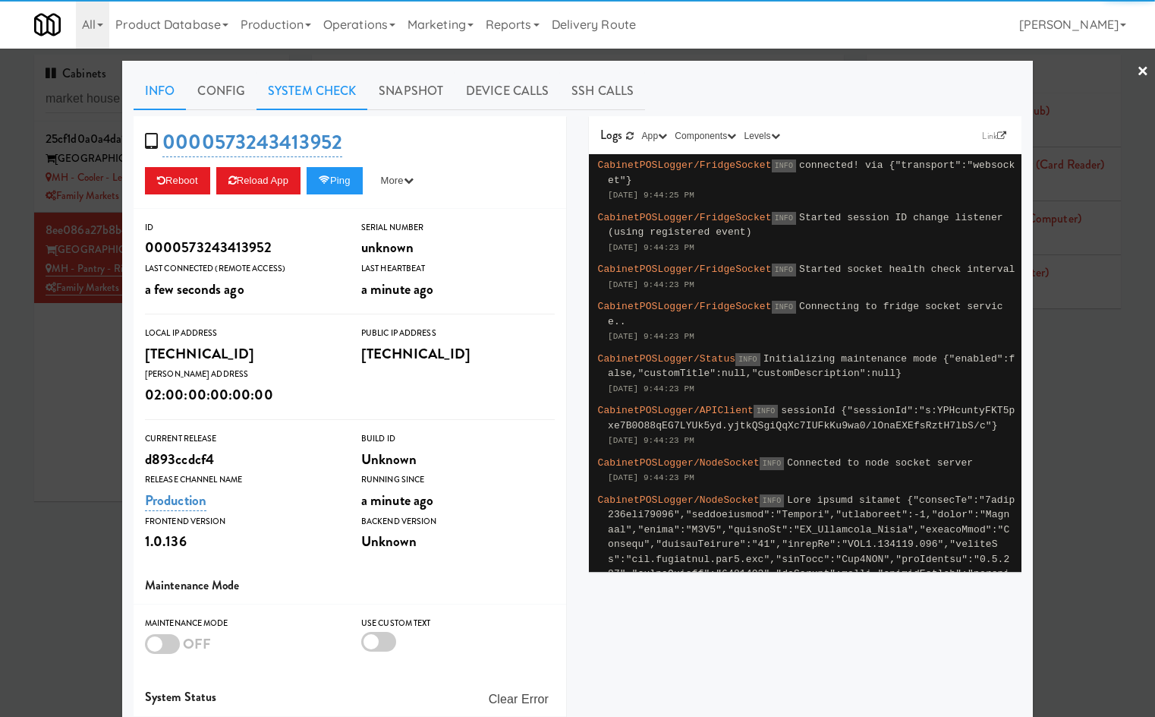
click at [284, 103] on link "System Check" at bounding box center [312, 91] width 111 height 38
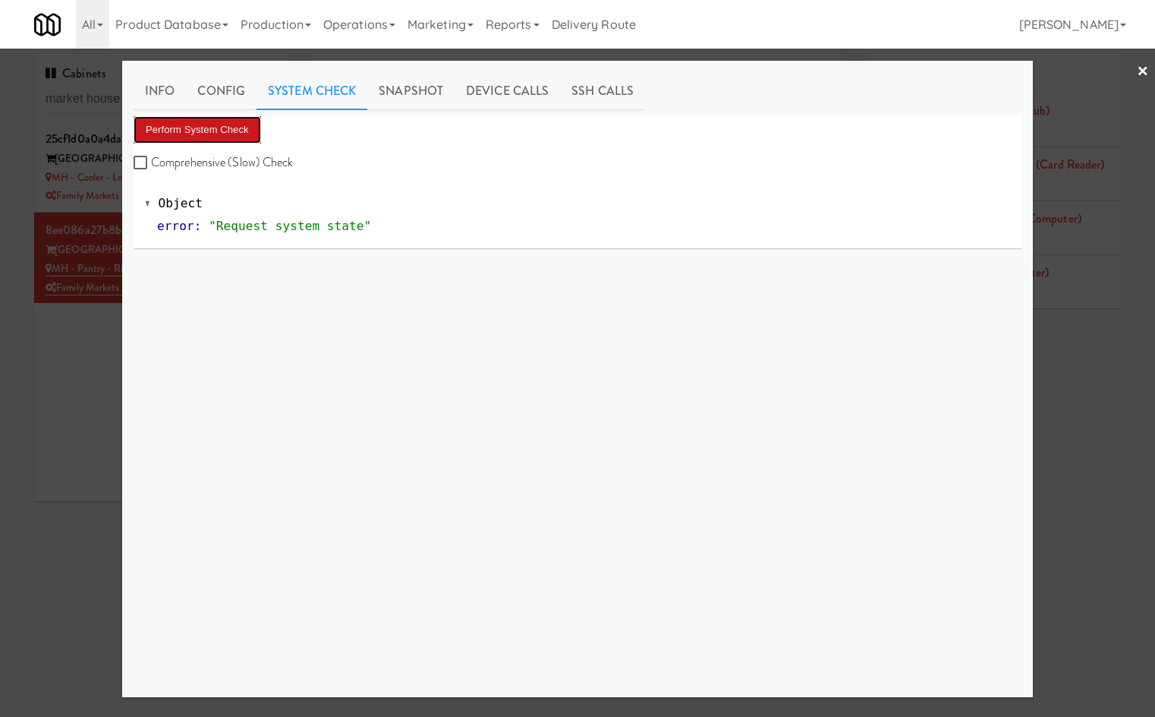
click at [186, 140] on button "Perform System Check" at bounding box center [198, 129] width 128 height 27
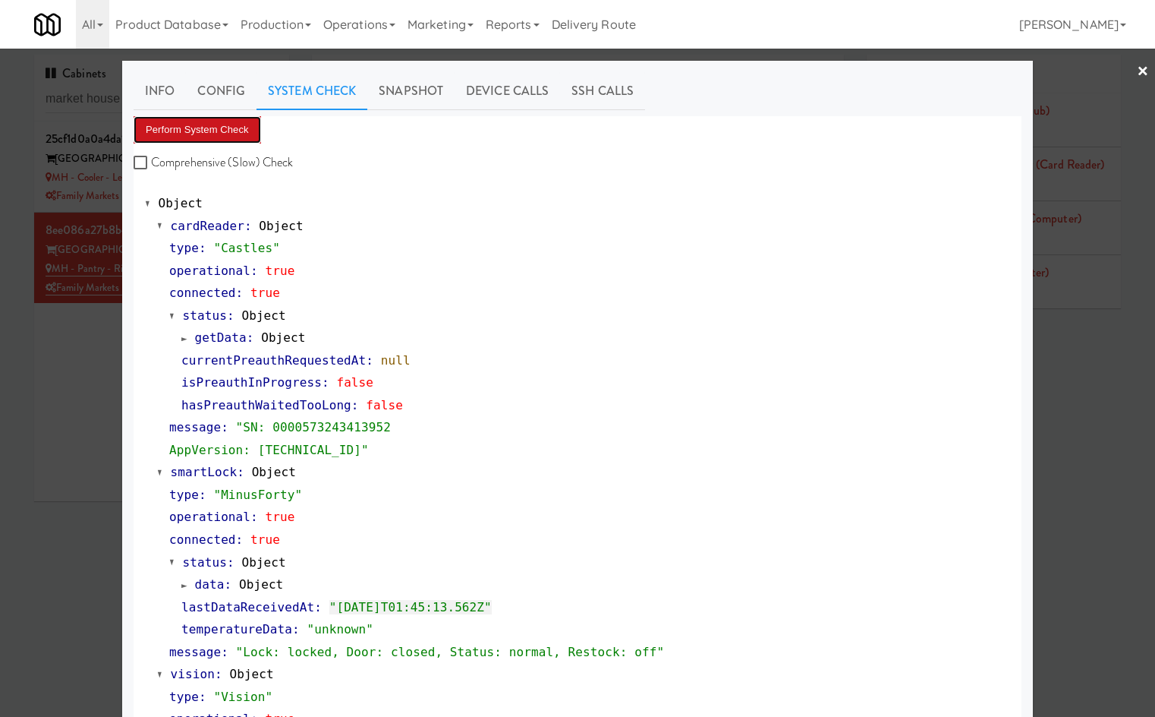
click at [216, 134] on button "Perform System Check" at bounding box center [198, 129] width 128 height 27
click at [220, 137] on button "Perform System Check" at bounding box center [198, 129] width 128 height 27
click at [219, 124] on button "Perform System Check" at bounding box center [198, 129] width 128 height 27
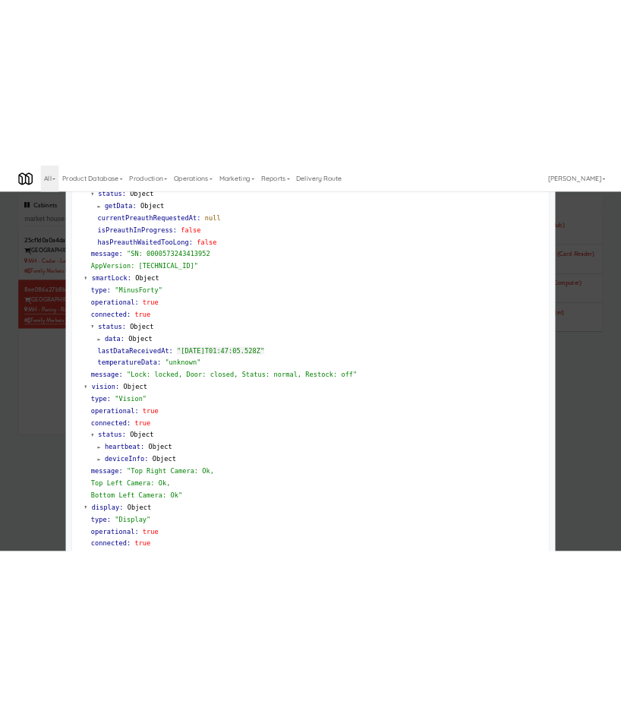
scroll to position [354, 0]
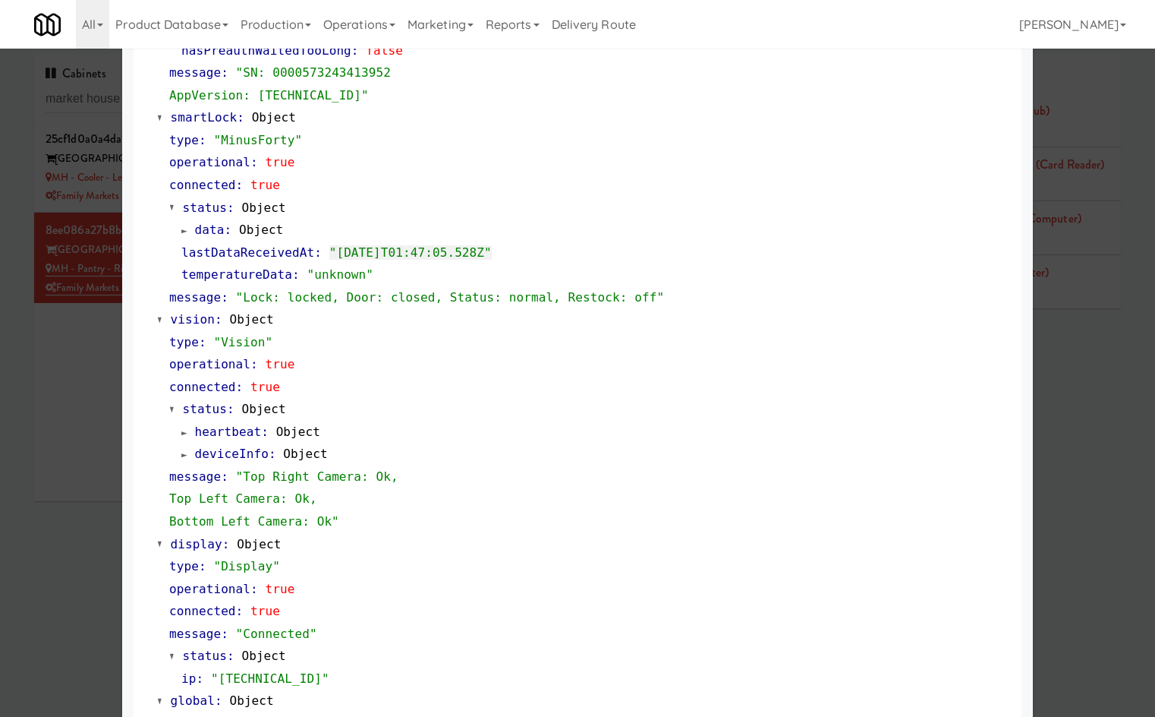
drag, startPoint x: 67, startPoint y: 547, endPoint x: 87, endPoint y: 539, distance: 21.4
click at [66, 547] on div at bounding box center [577, 358] width 1155 height 717
